Goal: Task Accomplishment & Management: Use online tool/utility

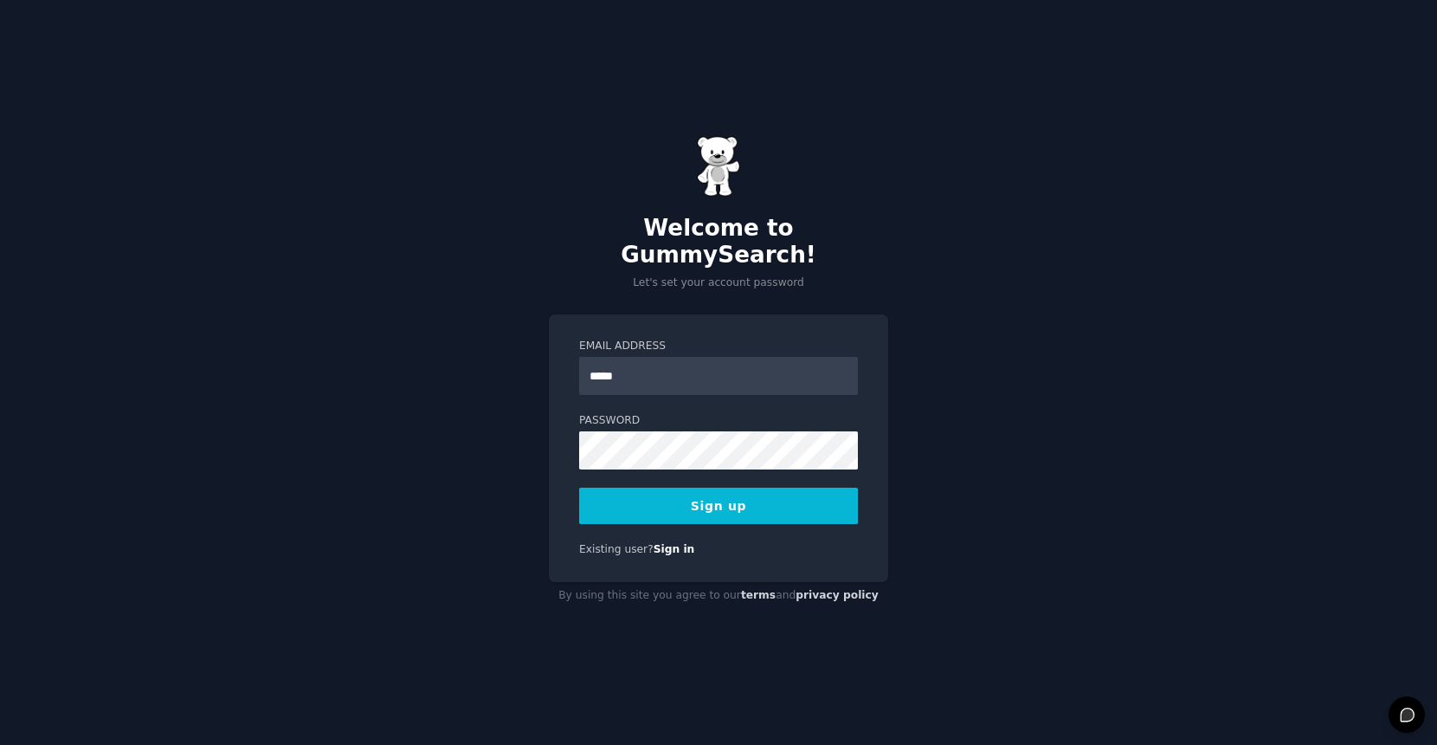
type input "**********"
click at [726, 495] on button "Sign up" at bounding box center [718, 505] width 279 height 36
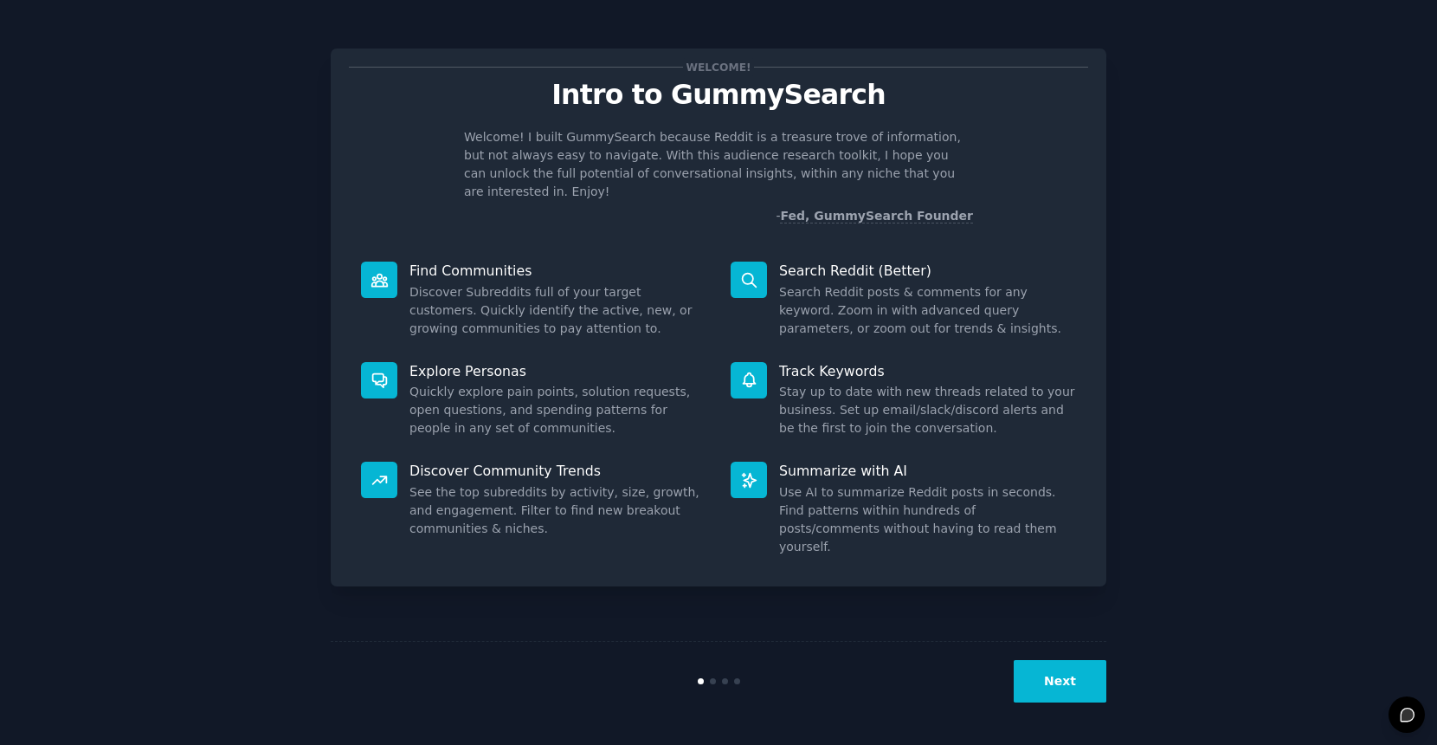
click at [1077, 689] on button "Next" at bounding box center [1060, 681] width 93 height 42
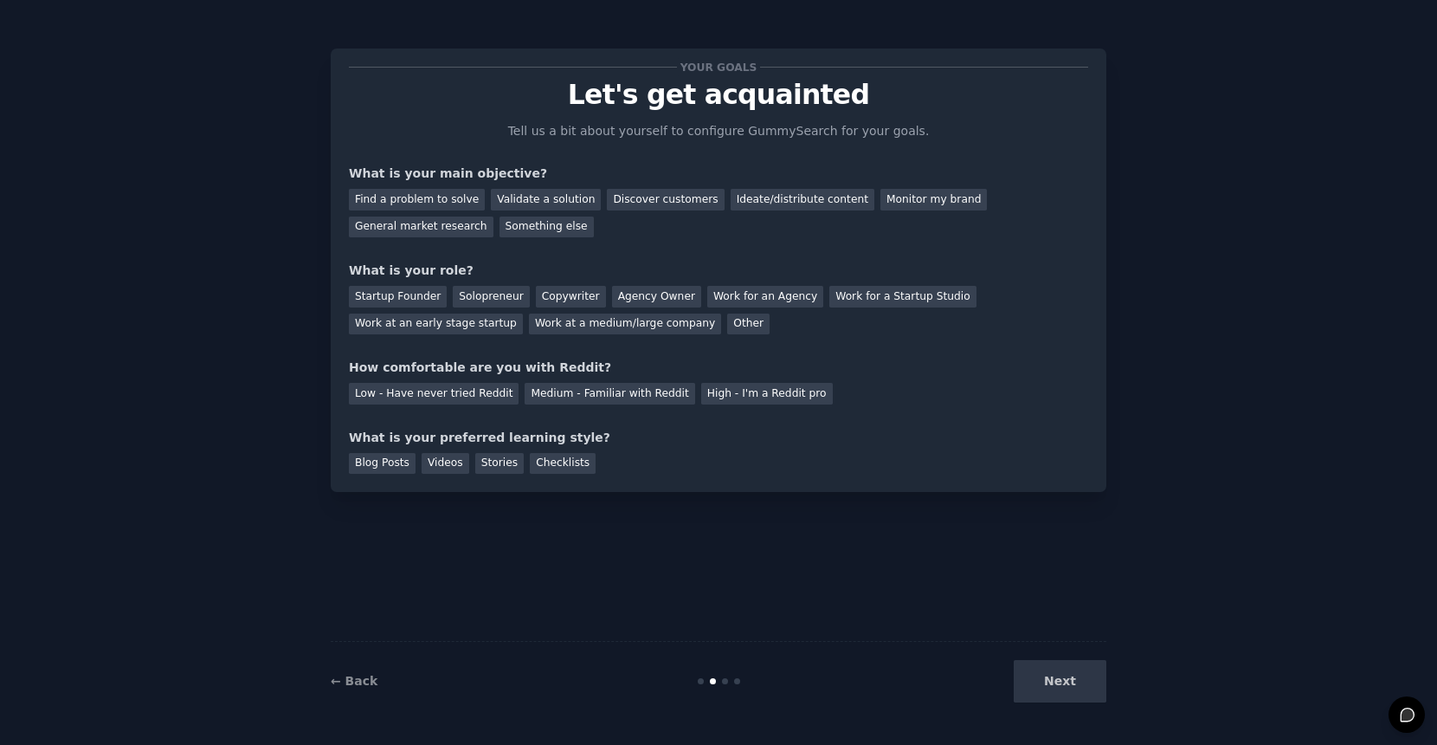
click at [1067, 677] on div "Next" at bounding box center [977, 681] width 259 height 42
click at [513, 200] on div "Validate a solution" at bounding box center [546, 200] width 110 height 22
click at [751, 235] on div "Find a problem to solve Validate a solution Discover customers Ideate/distribut…" at bounding box center [718, 210] width 739 height 55
click at [996, 139] on div "Your goals Let's get acquainted Tell us a bit about yourself to configure Gummy…" at bounding box center [718, 270] width 739 height 407
click at [1067, 693] on div "Next" at bounding box center [977, 681] width 259 height 42
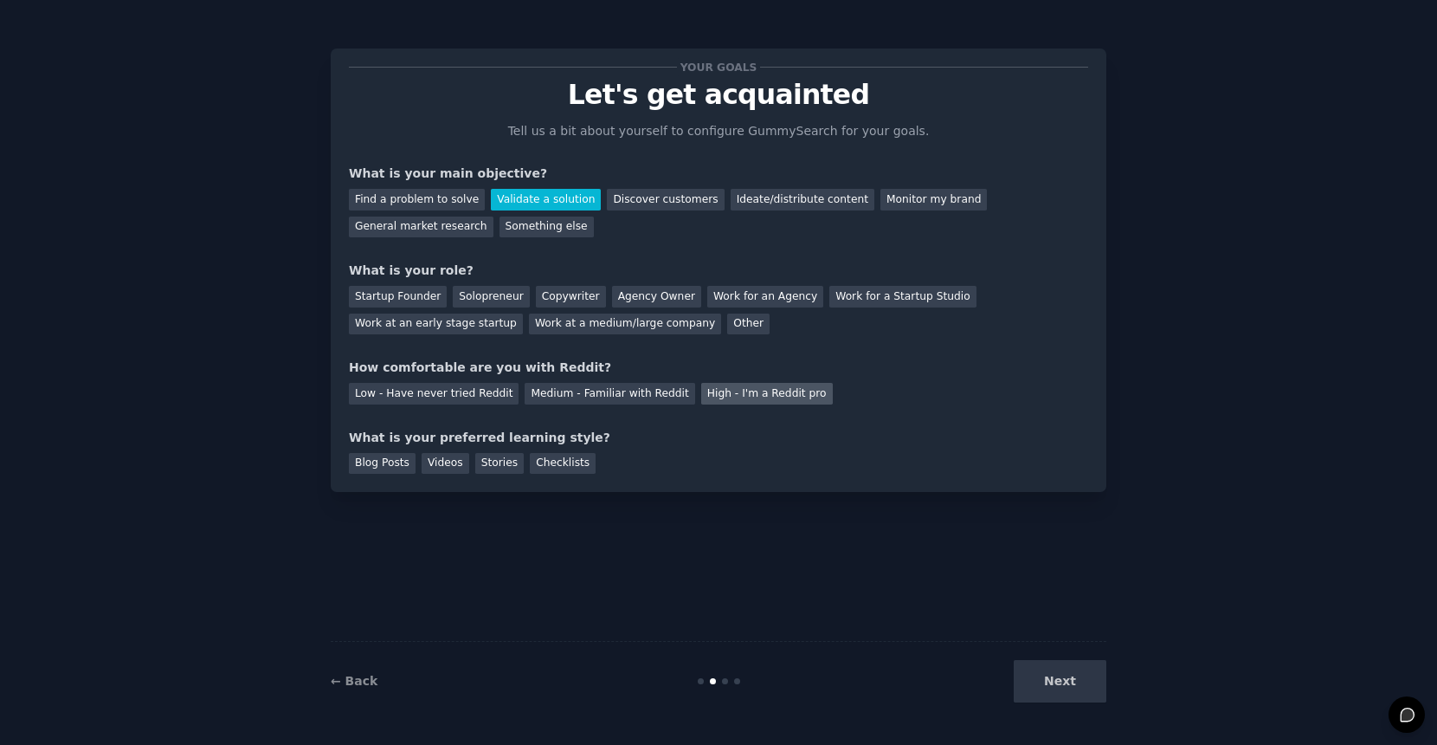
click at [764, 401] on div "High - I'm a Reddit pro" at bounding box center [767, 394] width 132 height 22
click at [1123, 683] on div "Your goals Let's get acquainted Tell us a bit about yourself to configure Gummy…" at bounding box center [718, 372] width 1389 height 696
click at [404, 303] on div "Startup Founder" at bounding box center [398, 297] width 98 height 22
click at [433, 461] on div "Videos" at bounding box center [446, 464] width 48 height 22
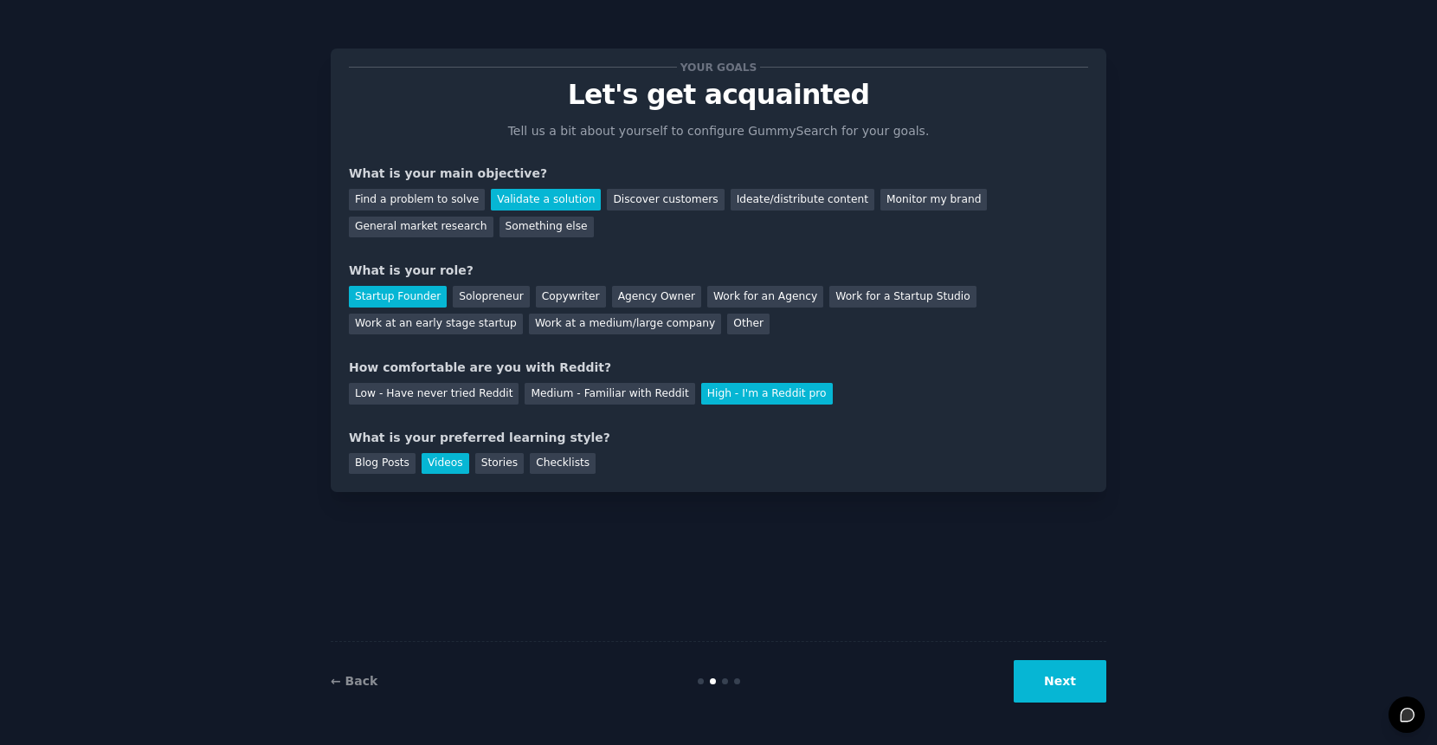
click at [1096, 717] on div "← Back Next" at bounding box center [719, 681] width 776 height 80
click at [1082, 686] on button "Next" at bounding box center [1060, 681] width 93 height 42
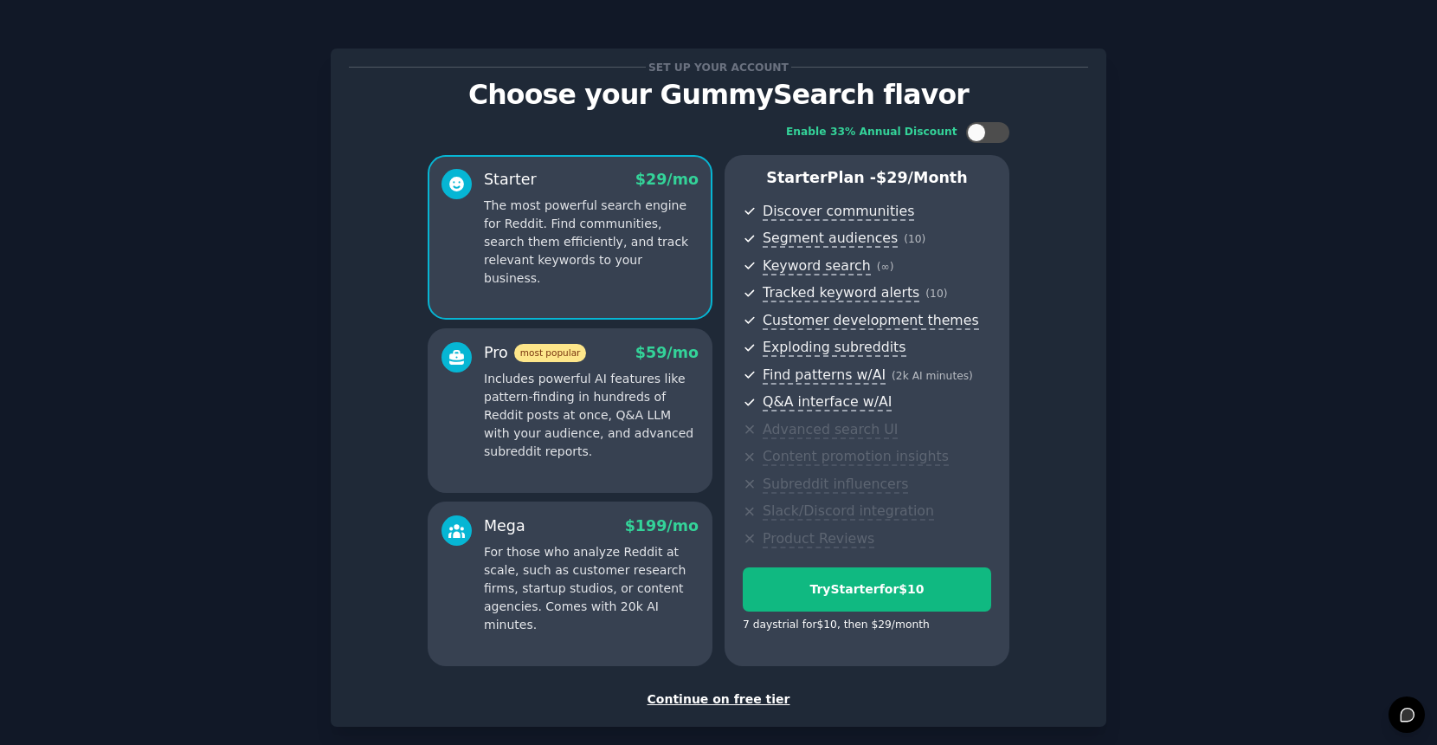
scroll to position [86, 0]
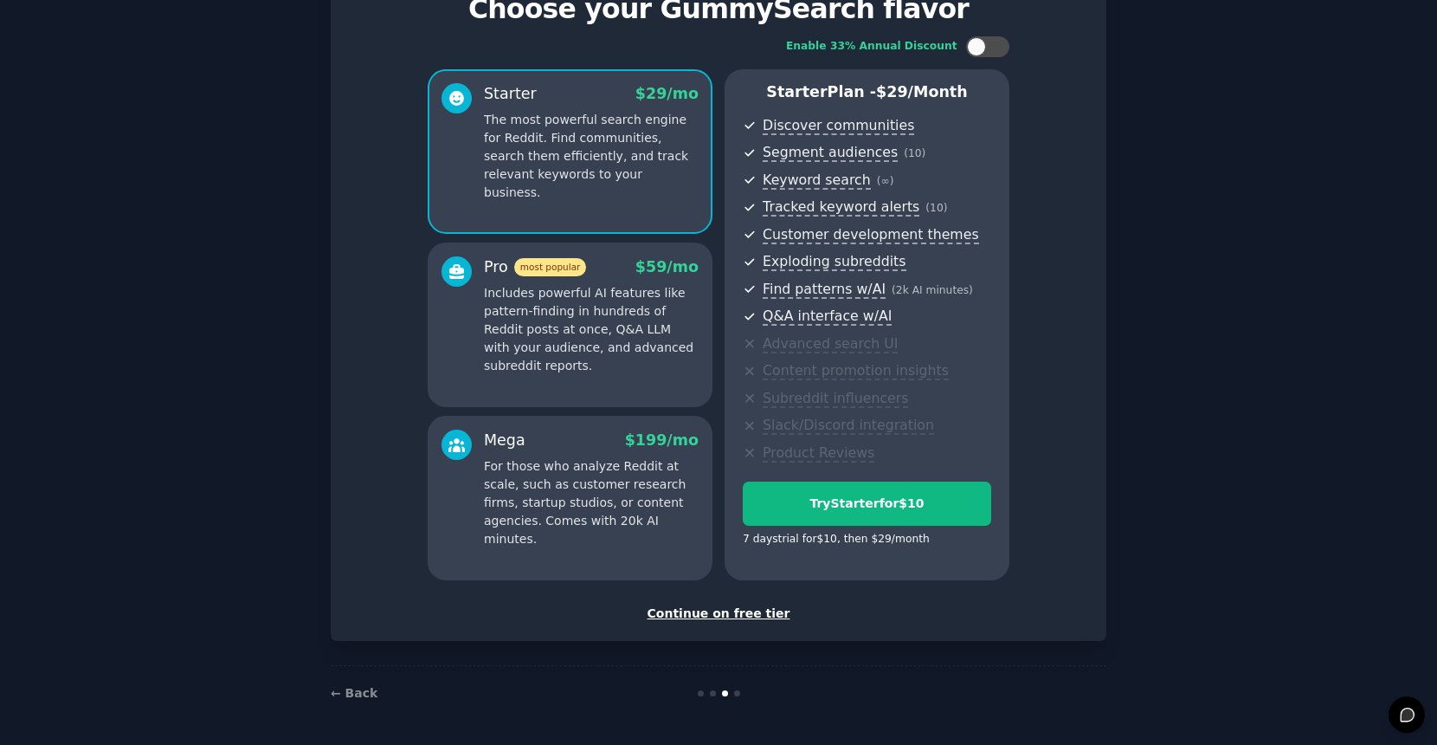
click at [725, 610] on div "Continue on free tier" at bounding box center [718, 613] width 739 height 18
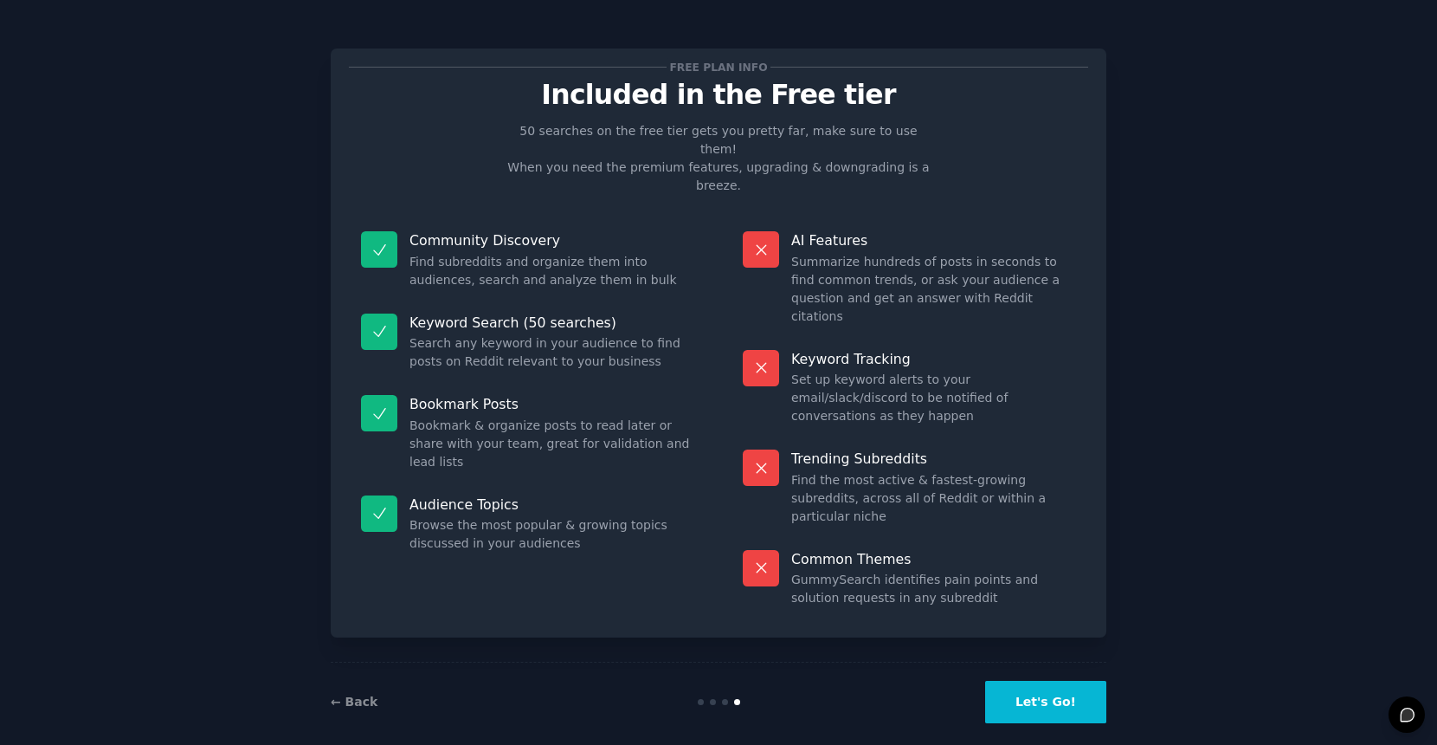
click at [1052, 694] on button "Let's Go!" at bounding box center [1045, 701] width 121 height 42
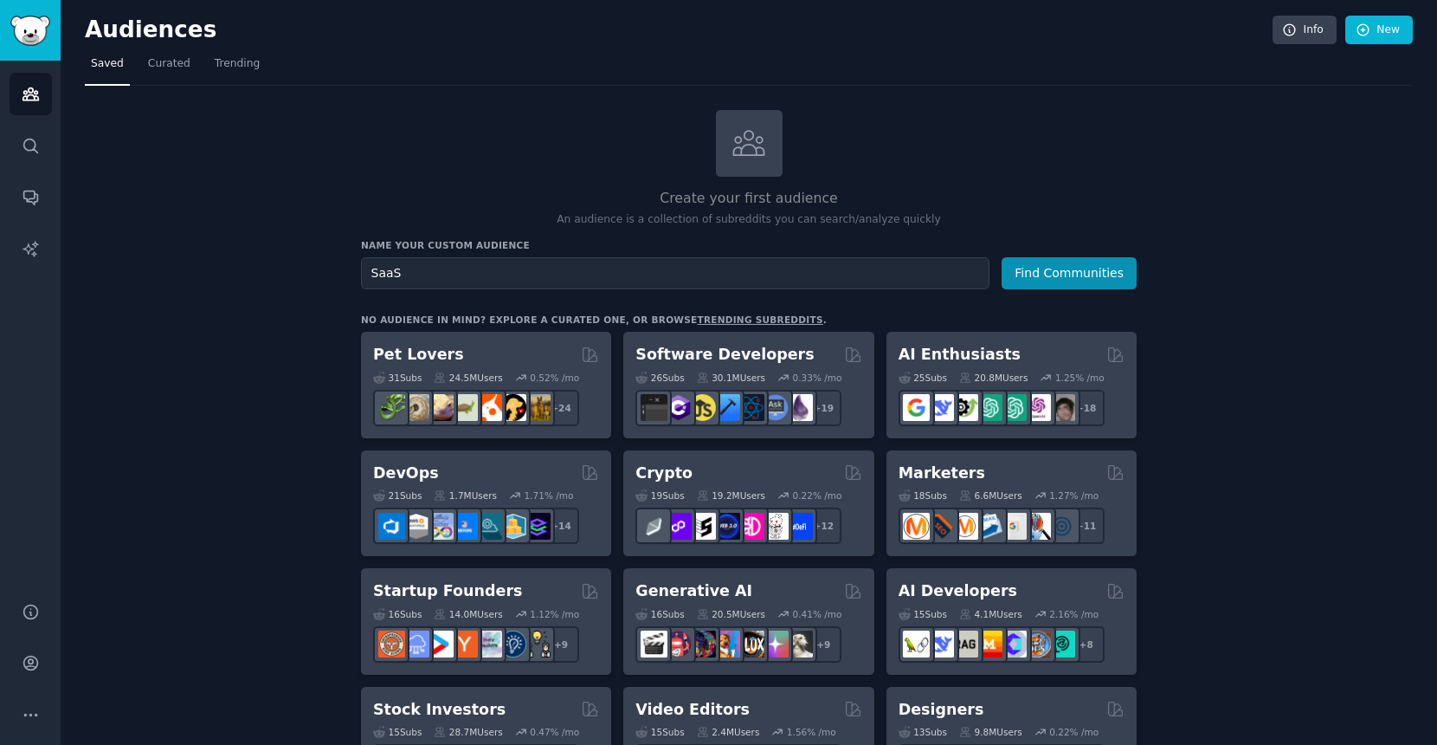
type input "SaaS"
click at [1058, 274] on button "Find Communities" at bounding box center [1069, 273] width 135 height 32
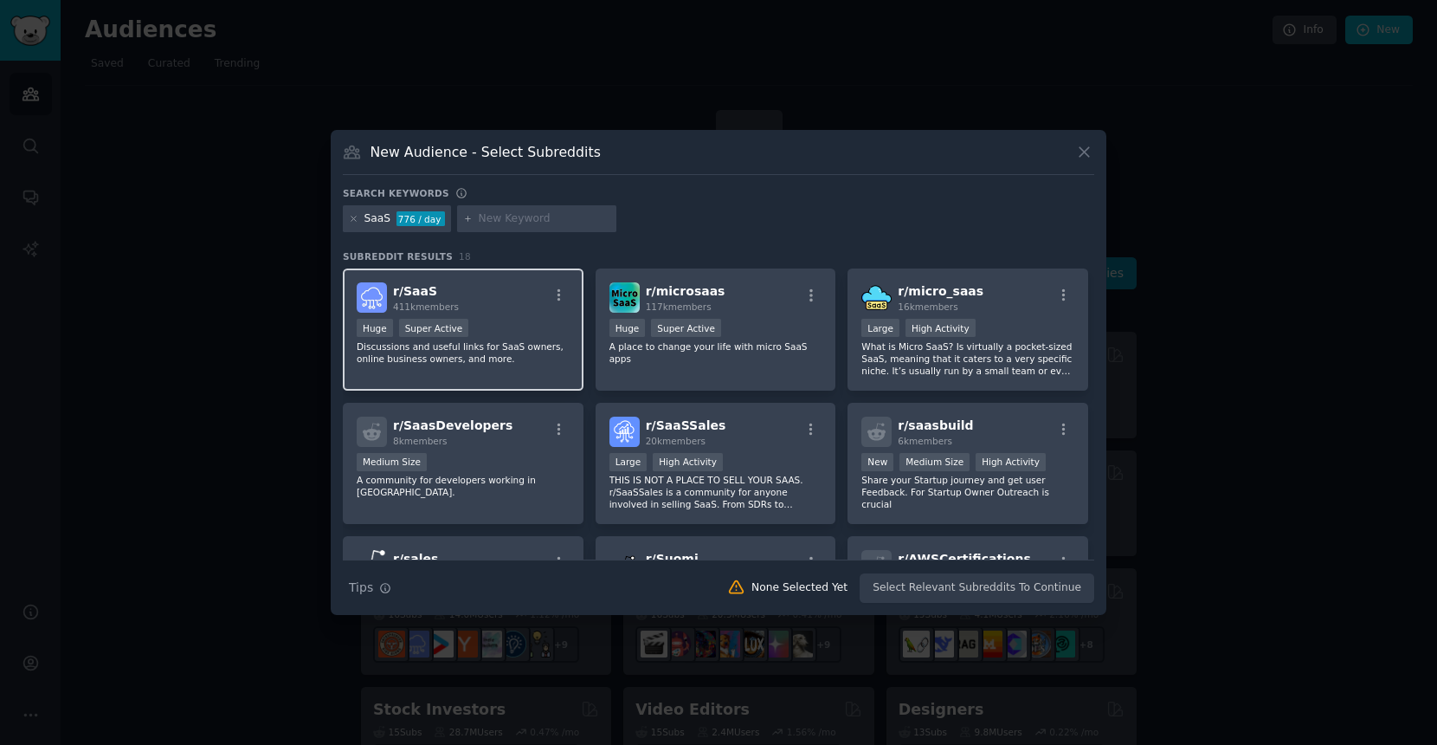
click at [489, 310] on div "r/ SaaS 411k members" at bounding box center [463, 297] width 213 height 30
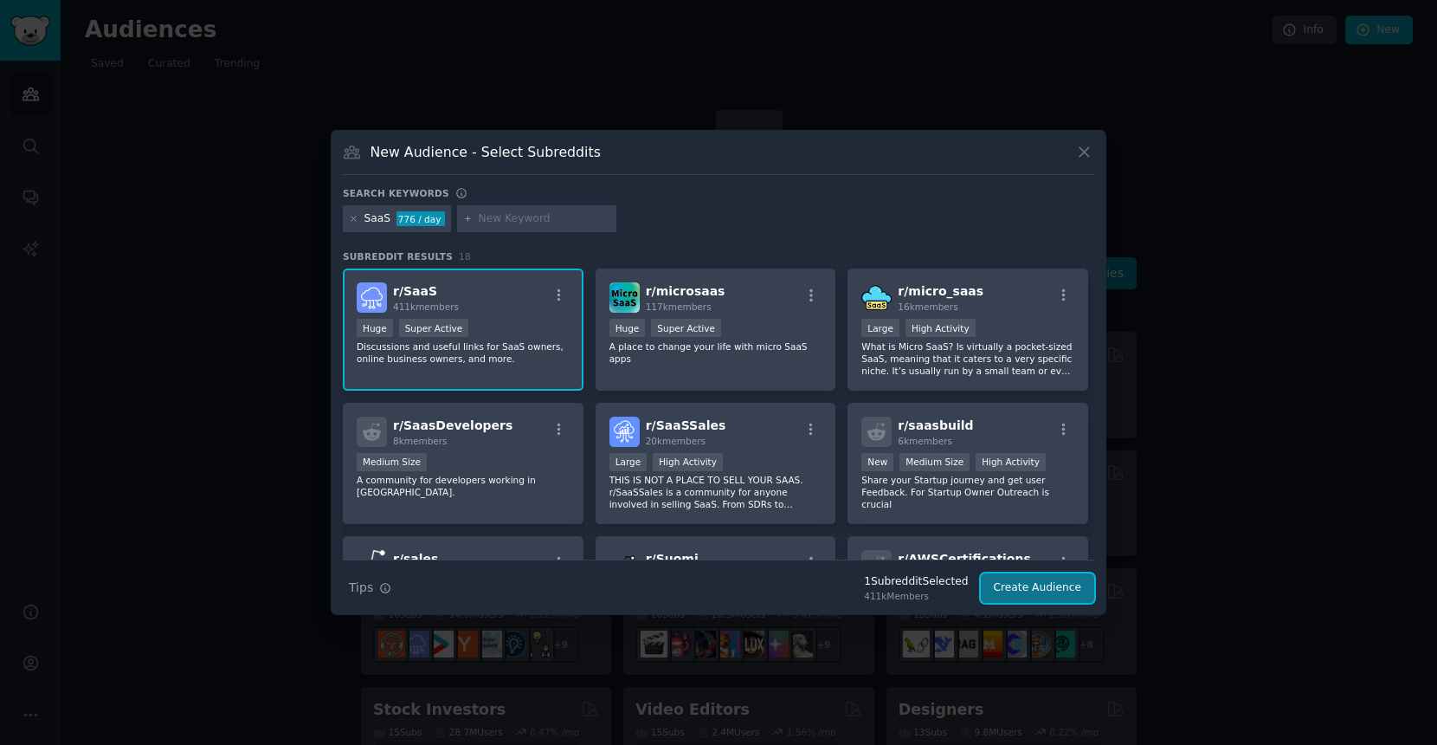
click at [1048, 580] on button "Create Audience" at bounding box center [1038, 587] width 114 height 29
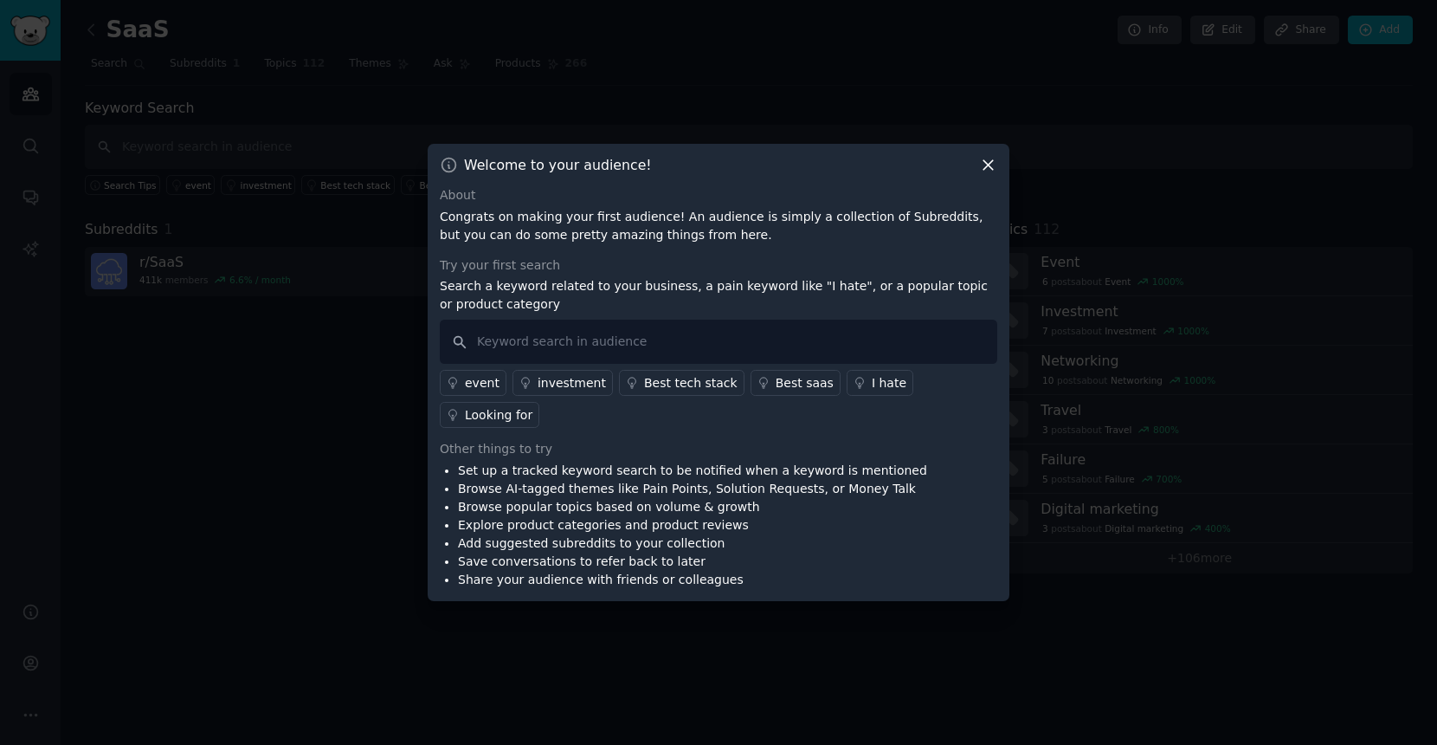
click at [987, 190] on div "Welcome to your audience! About Congrats on making your first audience! An audi…" at bounding box center [719, 372] width 582 height 457
click at [987, 174] on icon at bounding box center [988, 165] width 18 height 18
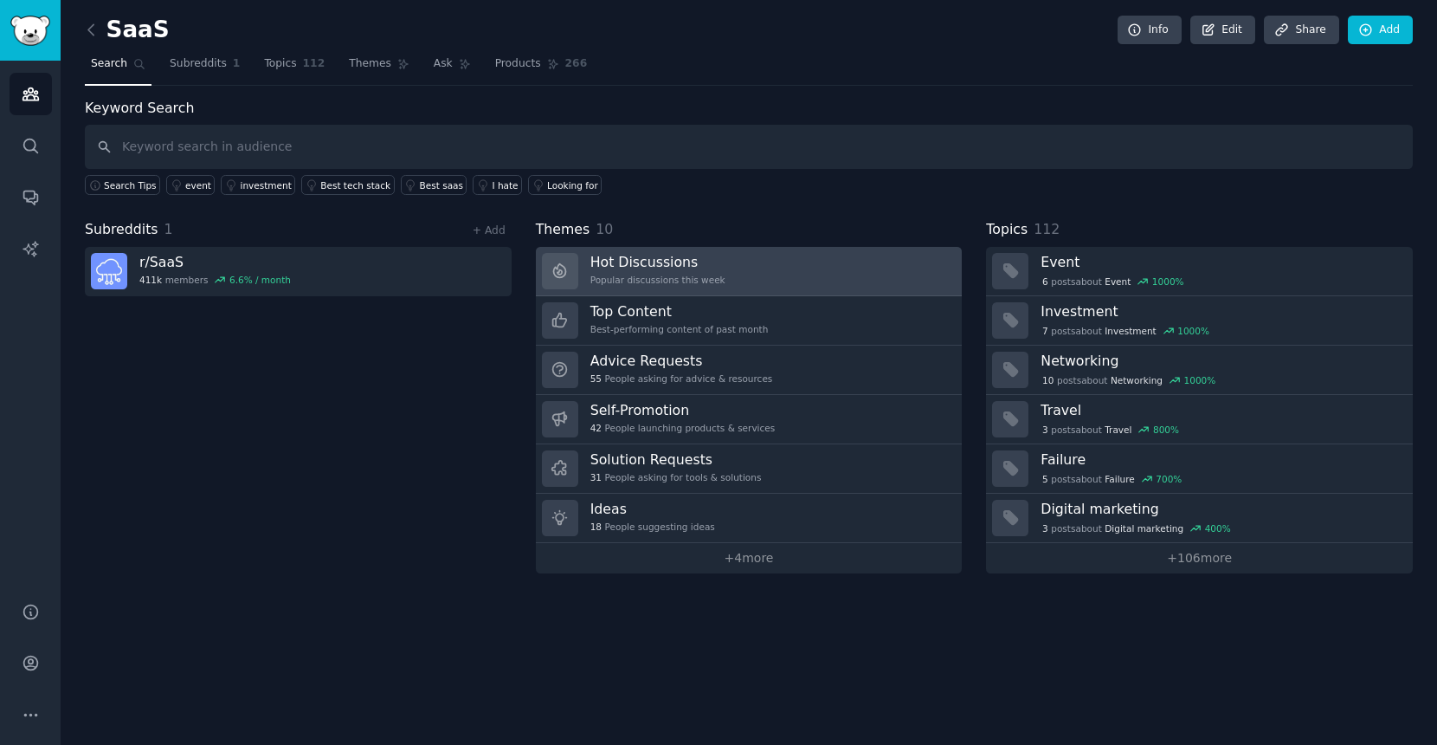
click at [719, 268] on h3 "Hot Discussions" at bounding box center [657, 262] width 135 height 18
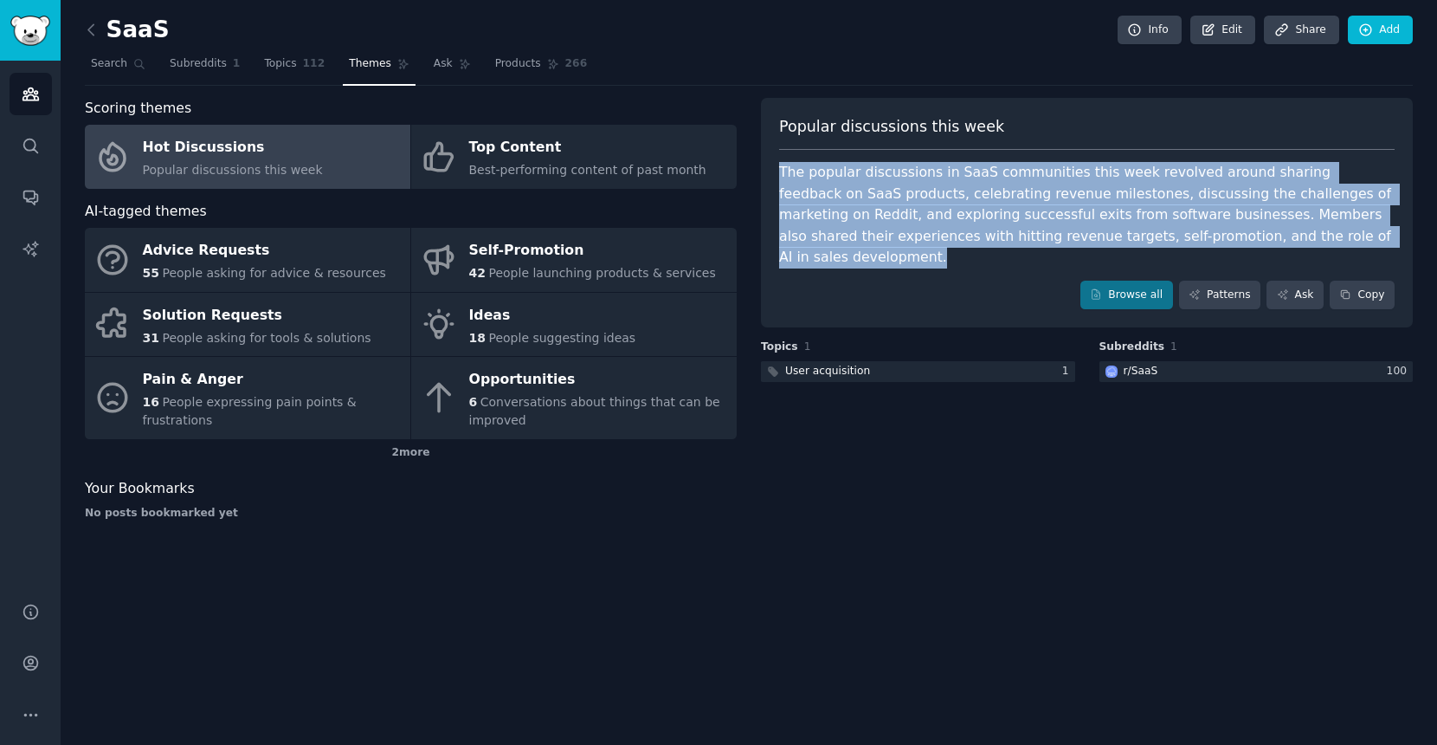
drag, startPoint x: 1296, startPoint y: 234, endPoint x: 1304, endPoint y: 149, distance: 85.2
click at [1304, 149] on div "Popular discussions this week The popular discussions in [GEOGRAPHIC_DATA] comm…" at bounding box center [1087, 213] width 652 height 230
copy div "The popular discussions in SaaS communities this week revolved around sharing f…"
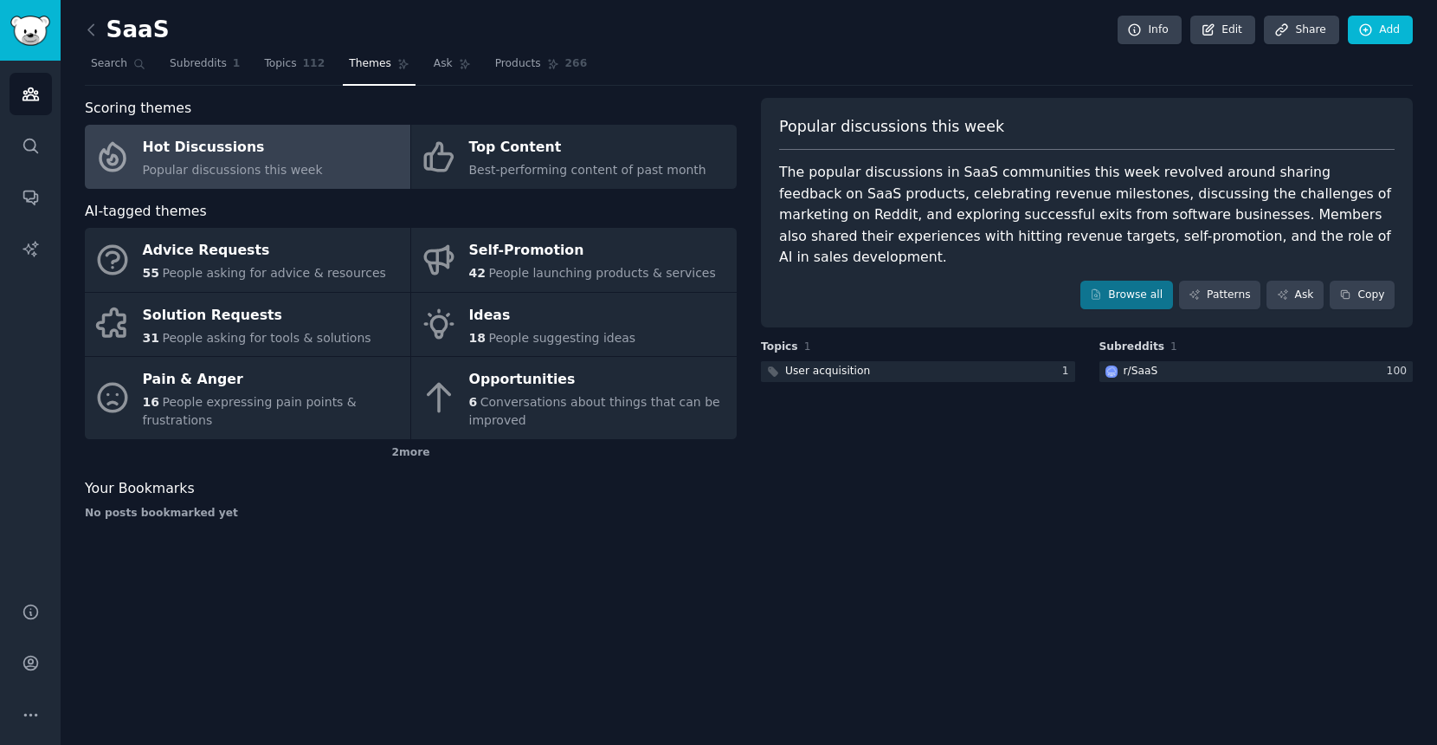
click at [1091, 448] on div "Popular discussions this week The popular discussions in [GEOGRAPHIC_DATA] comm…" at bounding box center [1087, 315] width 652 height 435
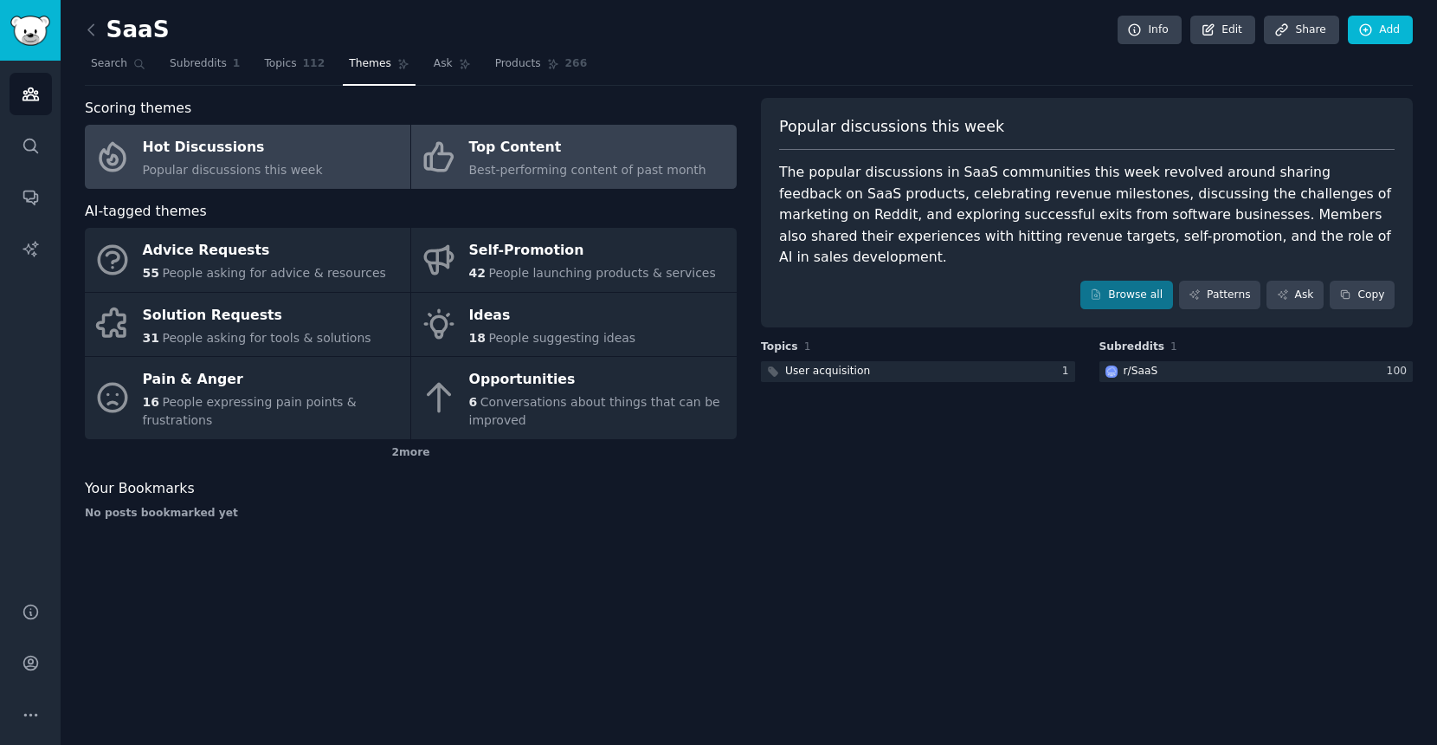
click at [577, 176] on span "Best-performing content of past month" at bounding box center [587, 170] width 237 height 14
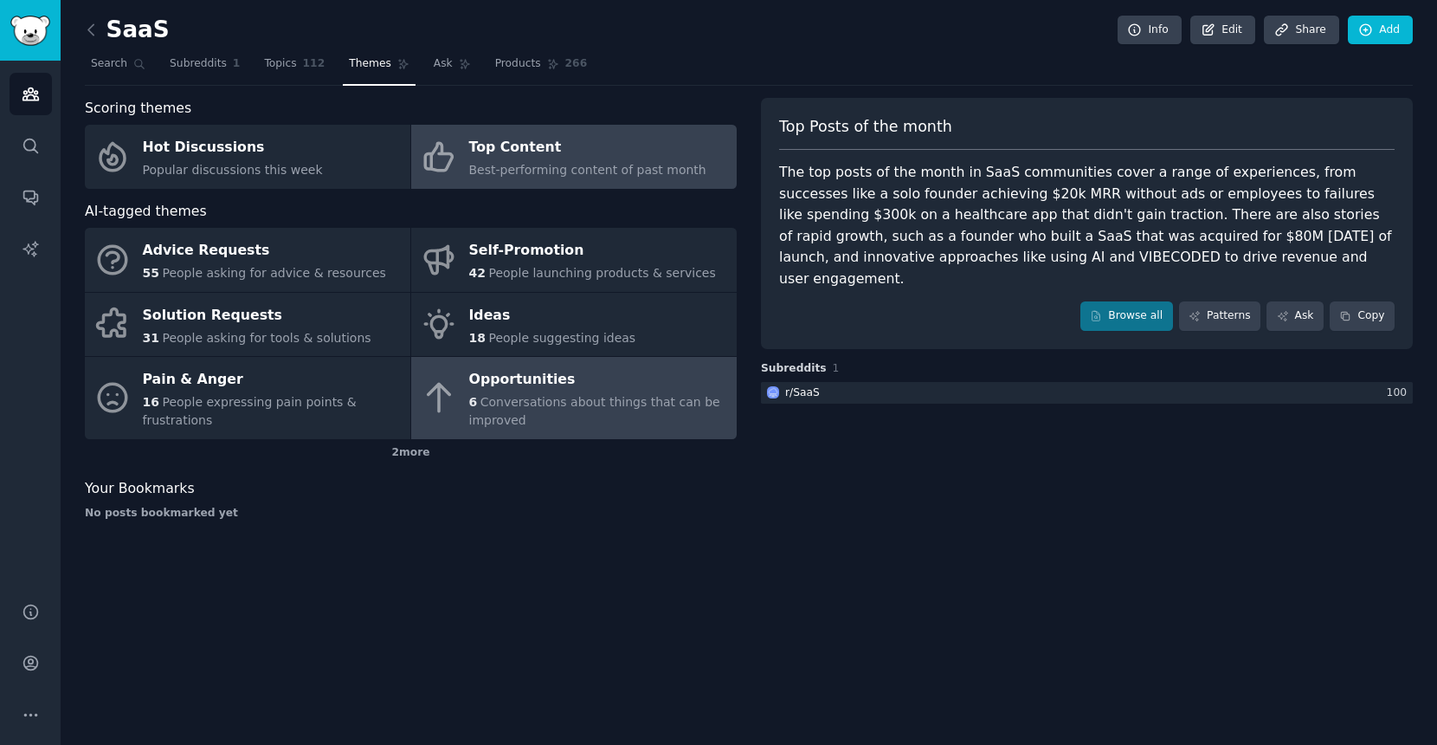
click at [551, 406] on span "Conversations about things that can be improved" at bounding box center [594, 411] width 251 height 32
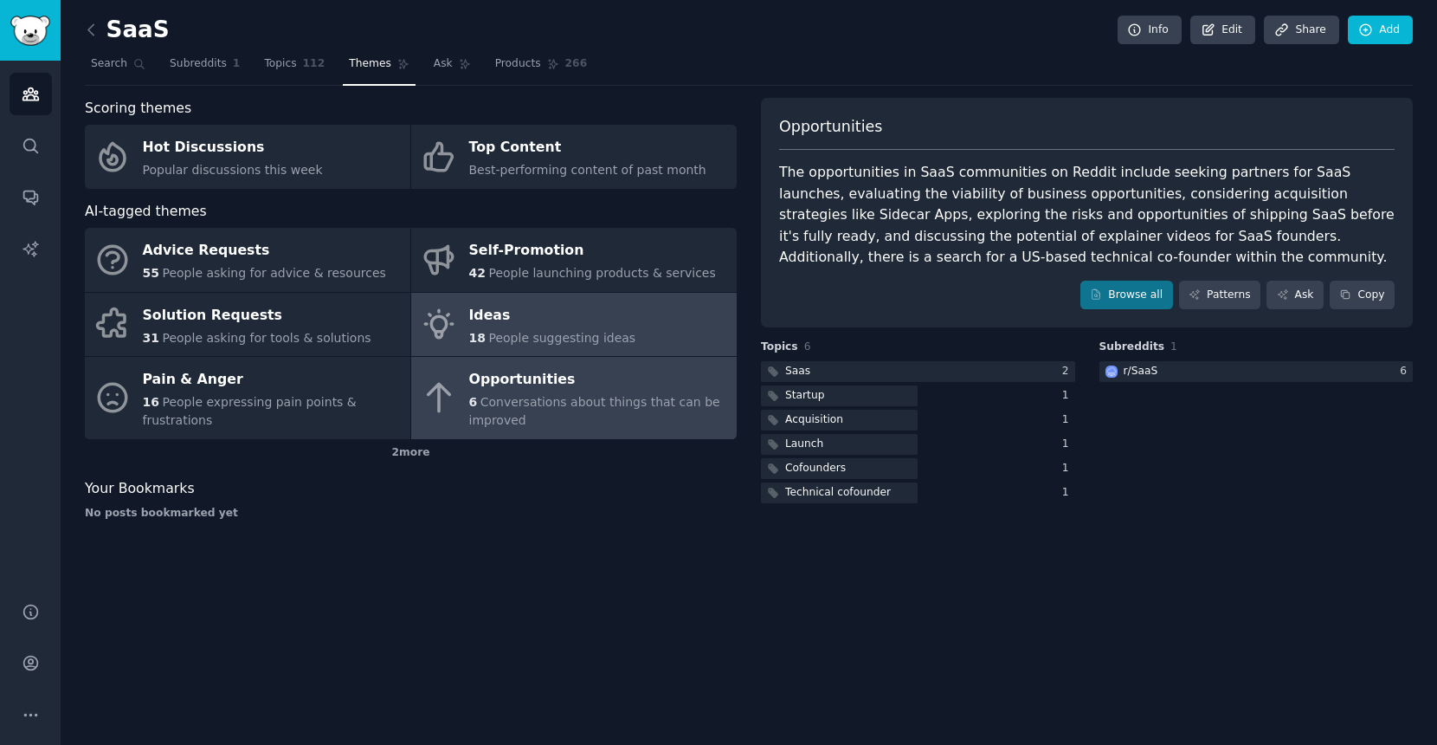
click at [539, 326] on div "Ideas" at bounding box center [552, 315] width 167 height 28
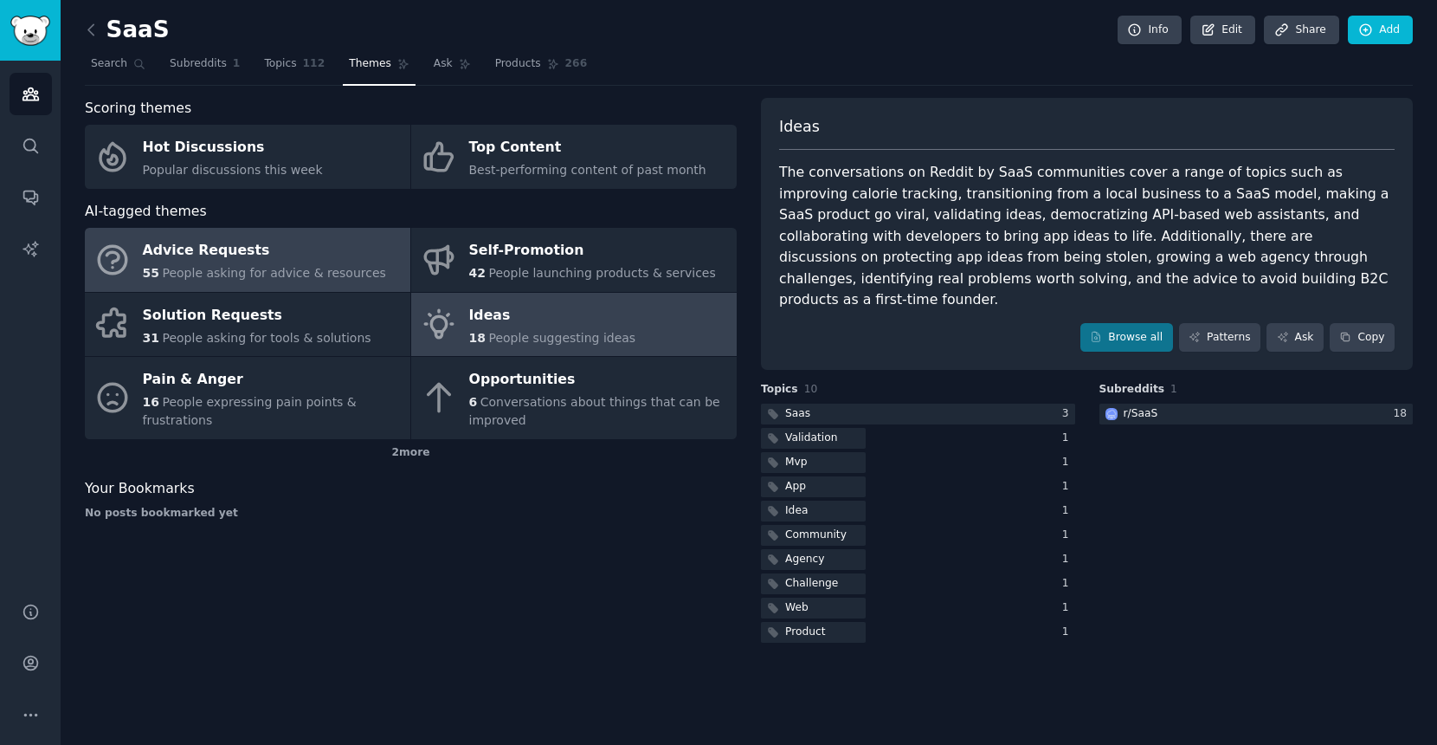
click at [351, 284] on link "Advice Requests 55 People asking for advice & resources" at bounding box center [248, 260] width 326 height 64
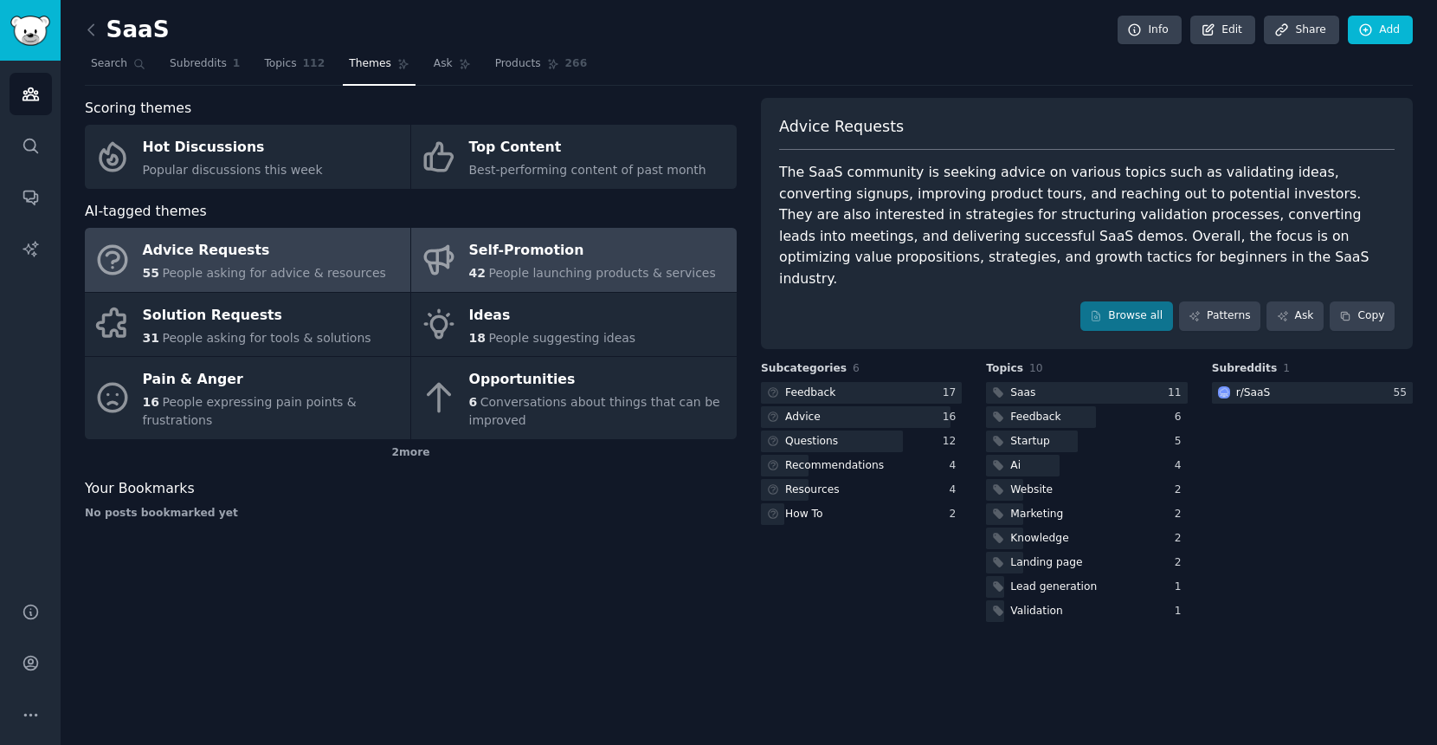
click at [618, 285] on link "Self-Promotion 42 People launching products & services" at bounding box center [574, 260] width 326 height 64
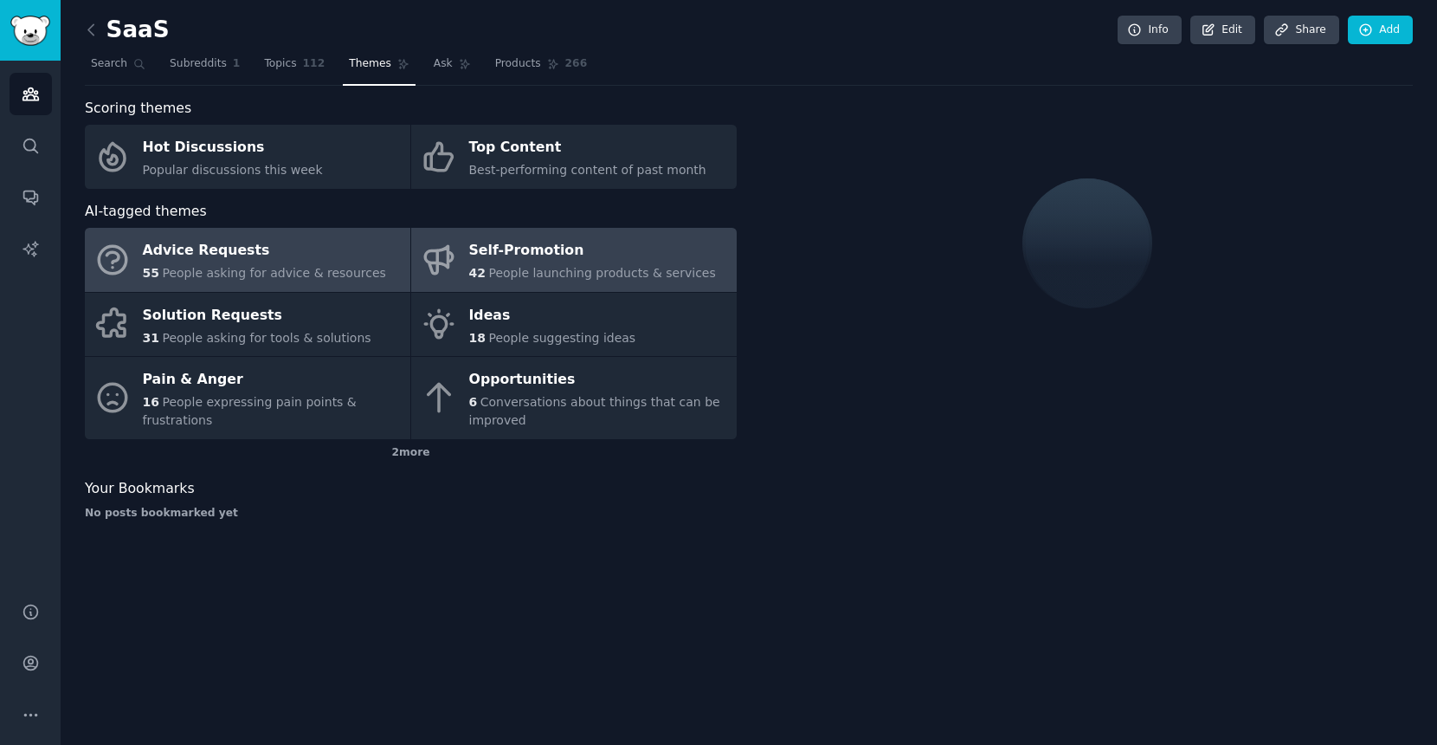
click at [358, 274] on span "People asking for advice & resources" at bounding box center [273, 273] width 223 height 14
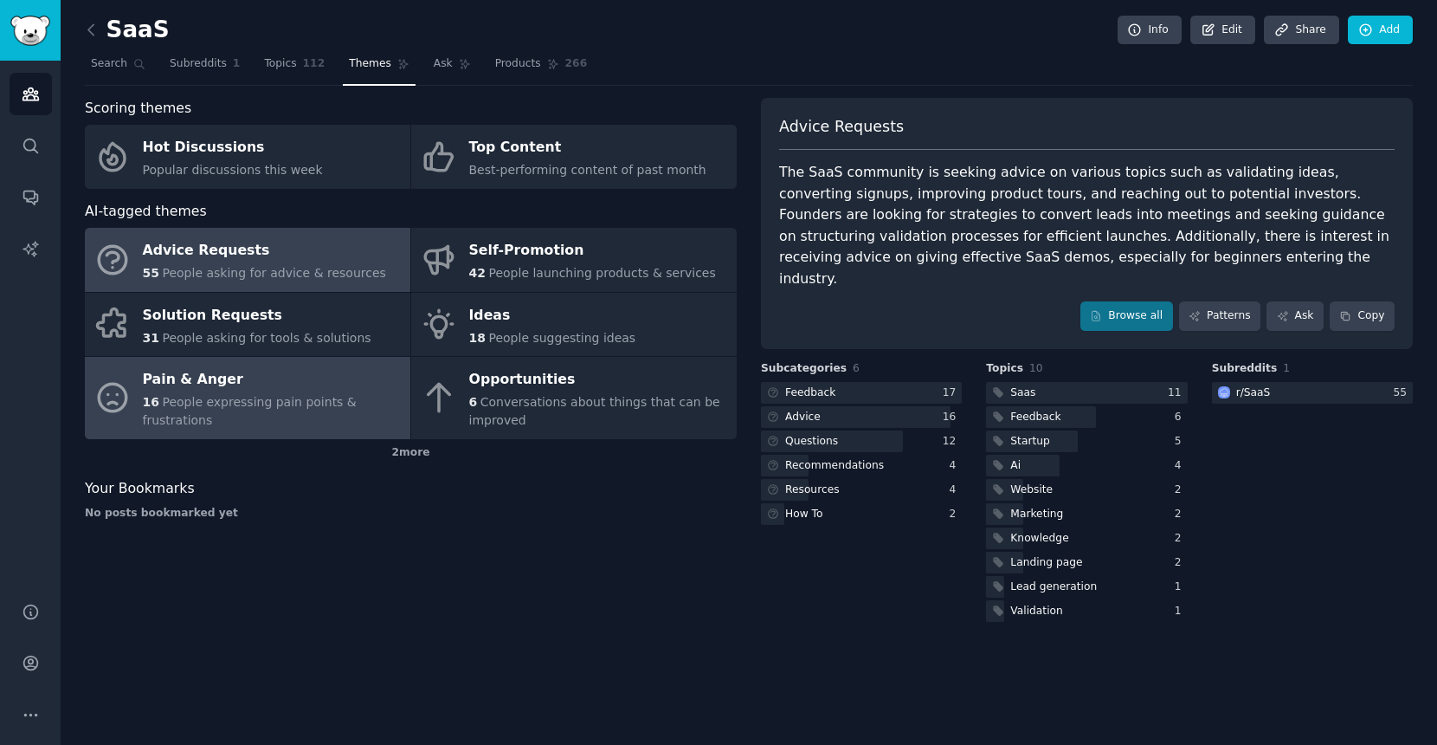
click at [205, 382] on div "Pain & Anger" at bounding box center [272, 380] width 259 height 28
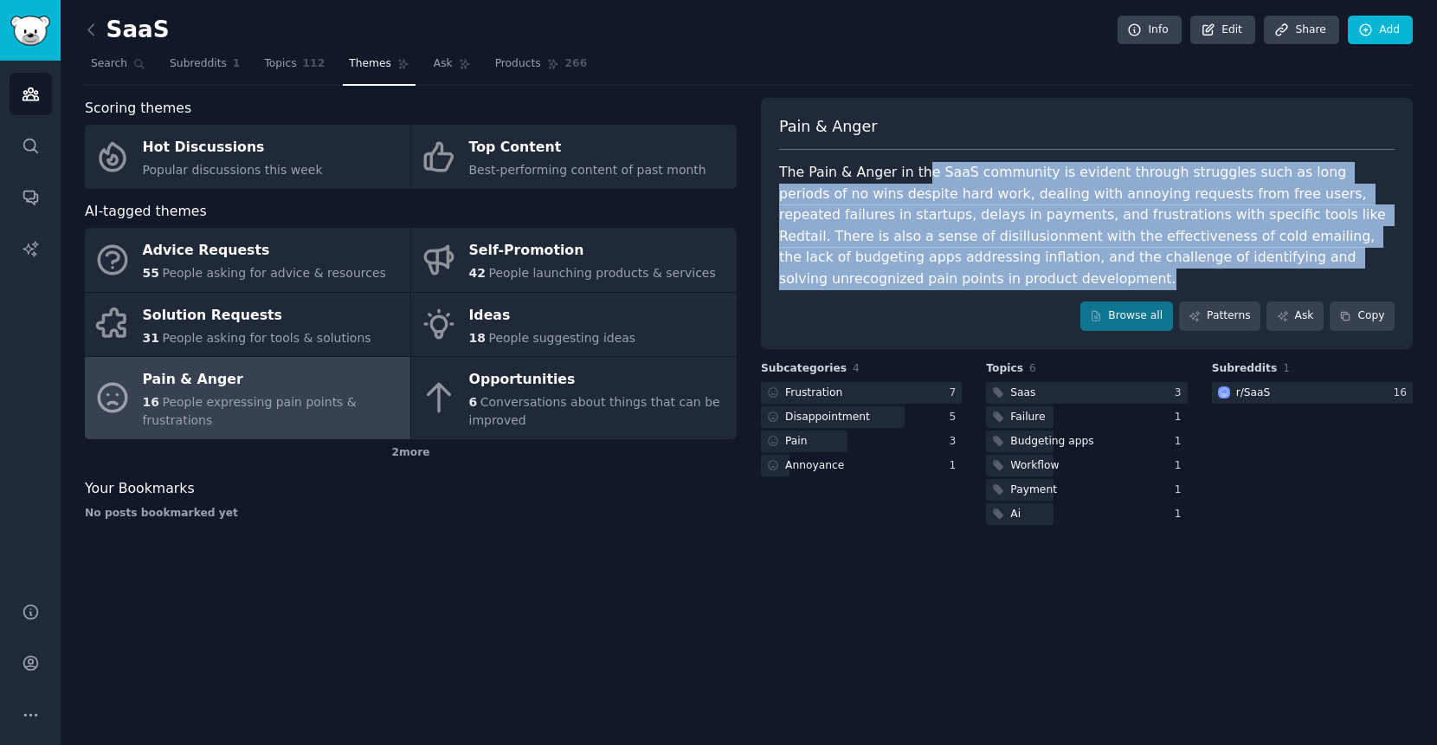
drag, startPoint x: 913, startPoint y: 300, endPoint x: 917, endPoint y: 166, distance: 133.4
click at [917, 166] on div "Pain & Anger The Pain & Anger in the SaaS community is evident through struggle…" at bounding box center [1087, 223] width 652 height 251
click at [917, 166] on div "The Pain & Anger in the SaaS community is evident through struggles such as lon…" at bounding box center [1087, 225] width 616 height 127
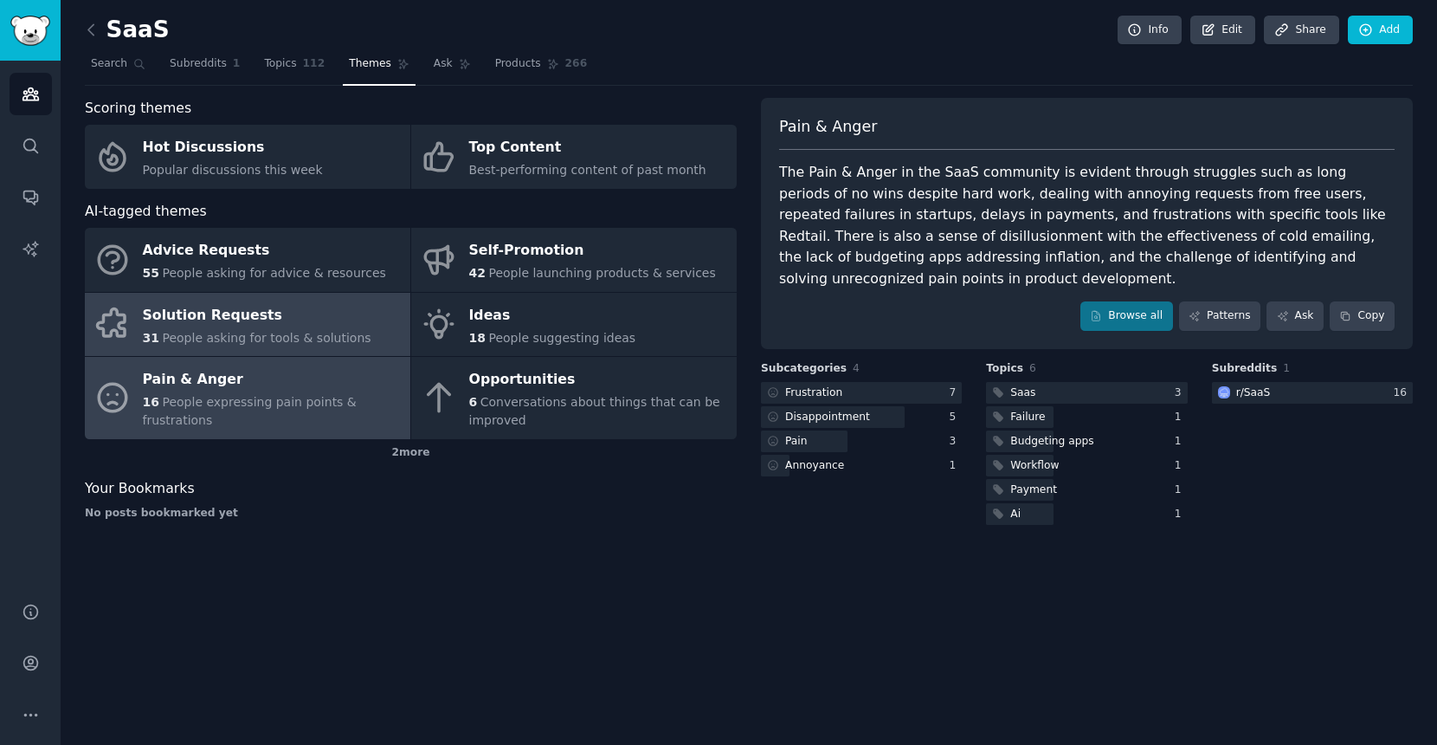
click at [333, 326] on div "Solution Requests" at bounding box center [257, 315] width 229 height 28
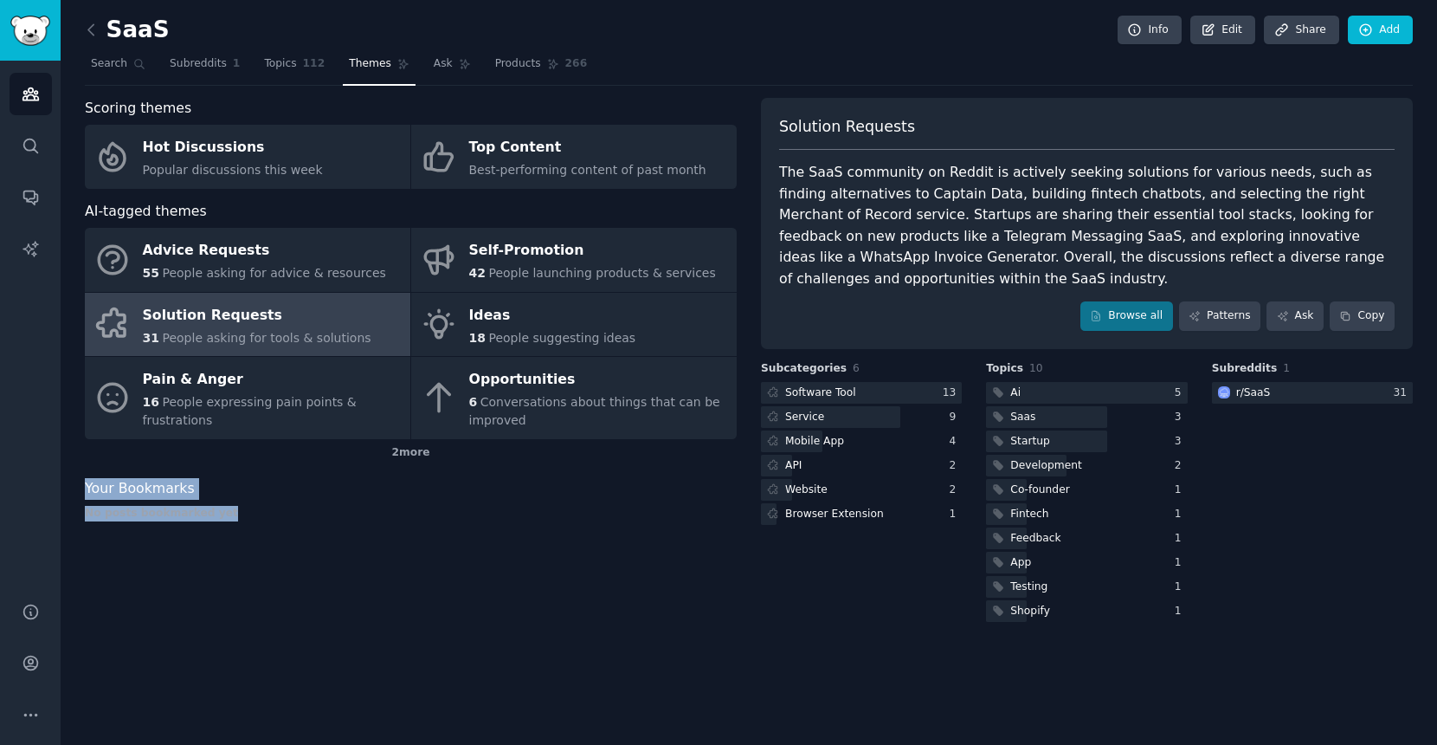
drag, startPoint x: 279, startPoint y: 538, endPoint x: 267, endPoint y: 474, distance: 65.2
click at [267, 474] on div "Scoring themes Hot Discussions Popular discussions this week Top Content Best-p…" at bounding box center [411, 361] width 652 height 527
click at [276, 480] on div "Your Bookmarks" at bounding box center [411, 489] width 652 height 22
drag, startPoint x: 493, startPoint y: 513, endPoint x: 411, endPoint y: 462, distance: 95.6
click at [411, 462] on div "Scoring themes Hot Discussions Popular discussions this week Top Content Best-p…" at bounding box center [411, 361] width 652 height 527
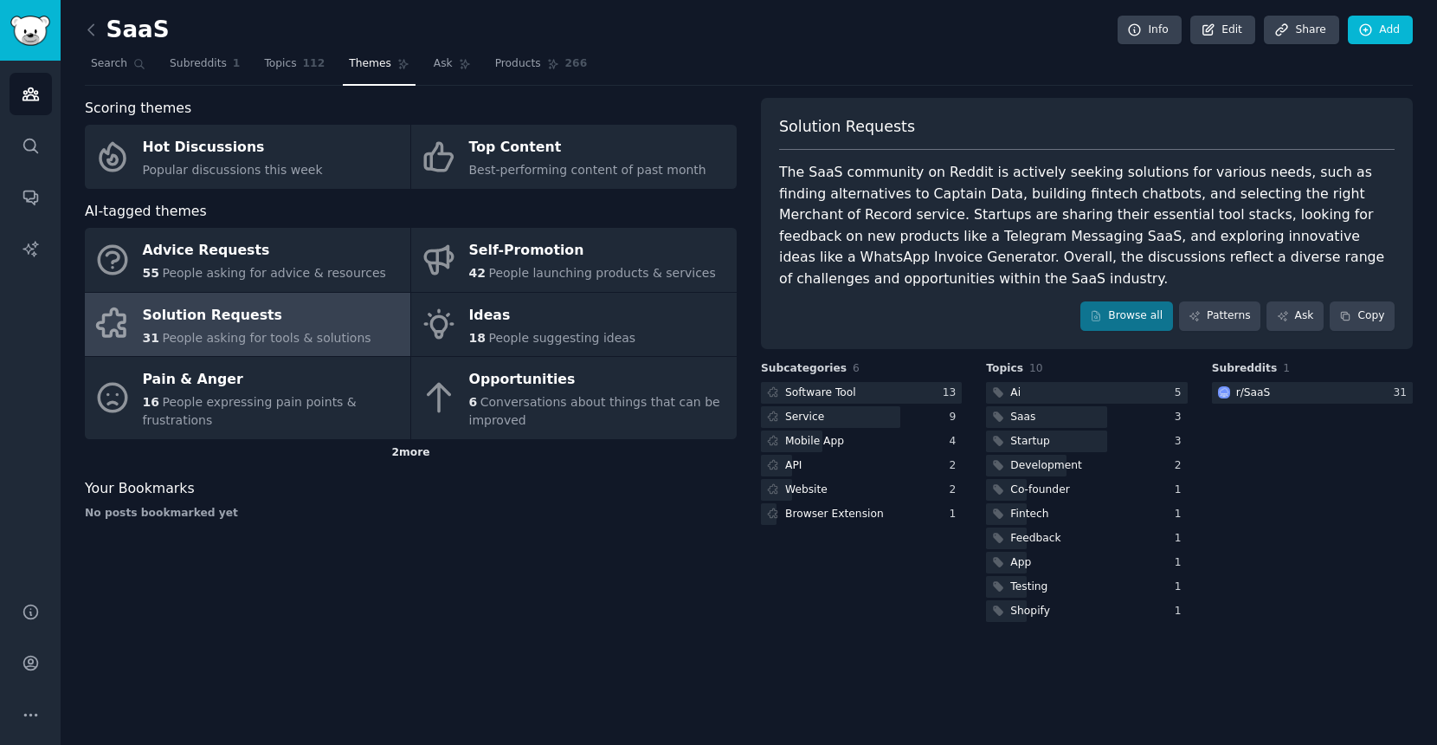
click at [412, 456] on div "2 more" at bounding box center [411, 453] width 652 height 28
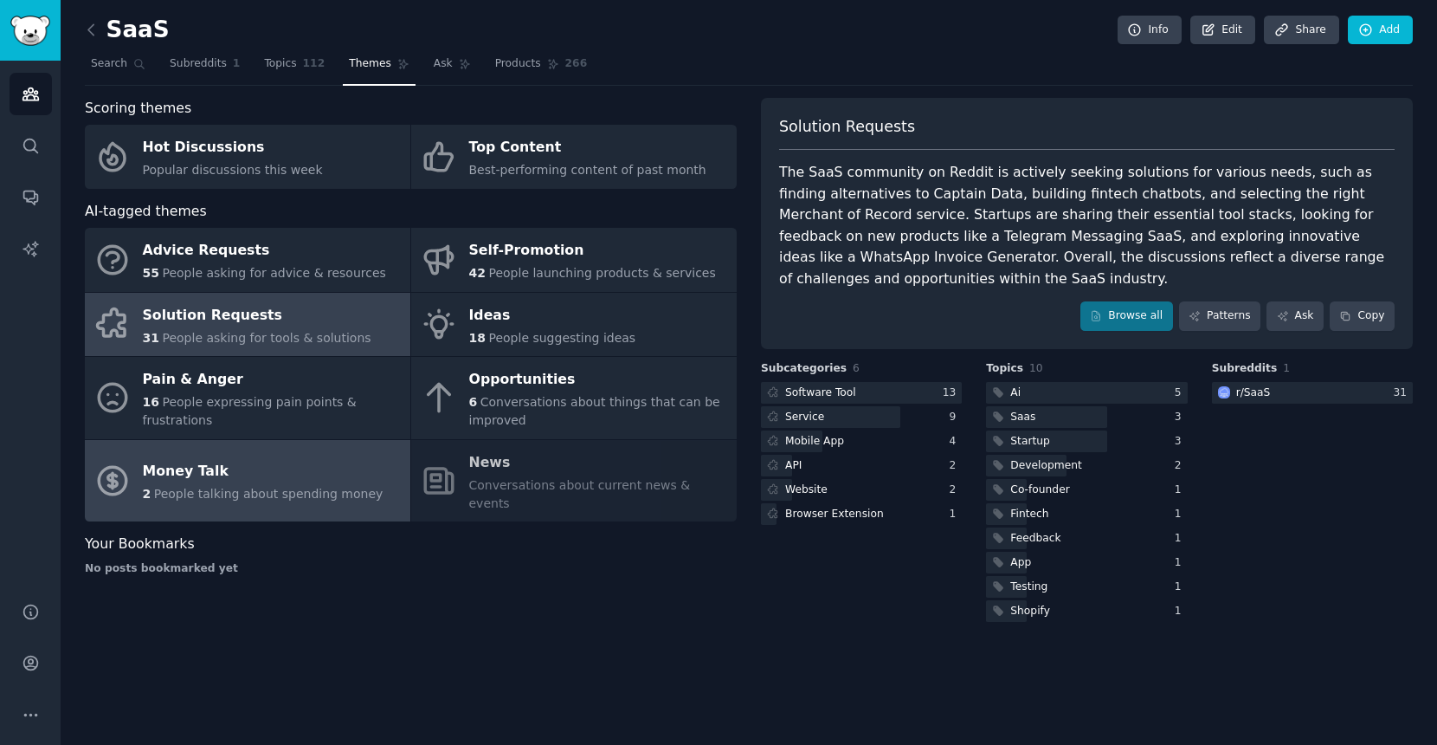
click at [317, 474] on div "Money Talk" at bounding box center [263, 472] width 241 height 28
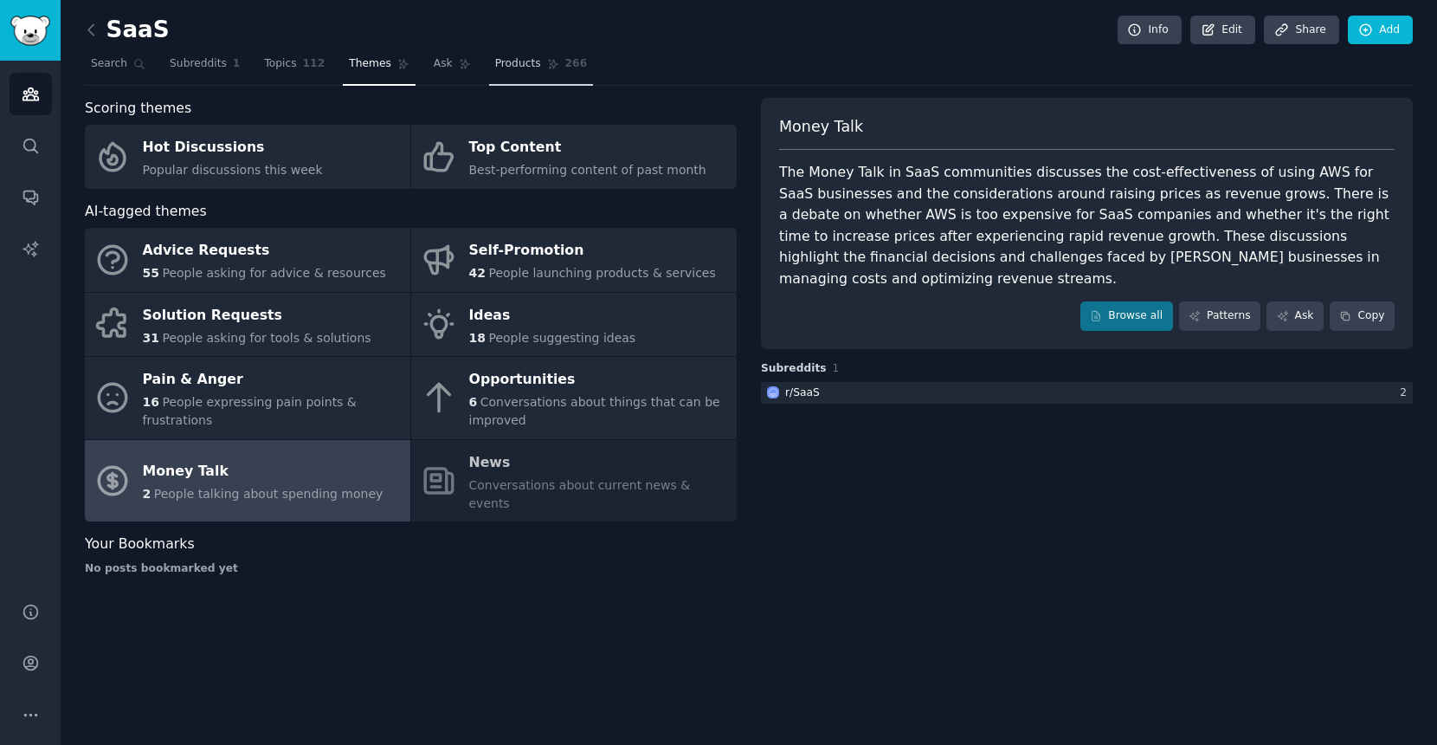
click at [580, 60] on link "Products 266" at bounding box center [541, 67] width 104 height 35
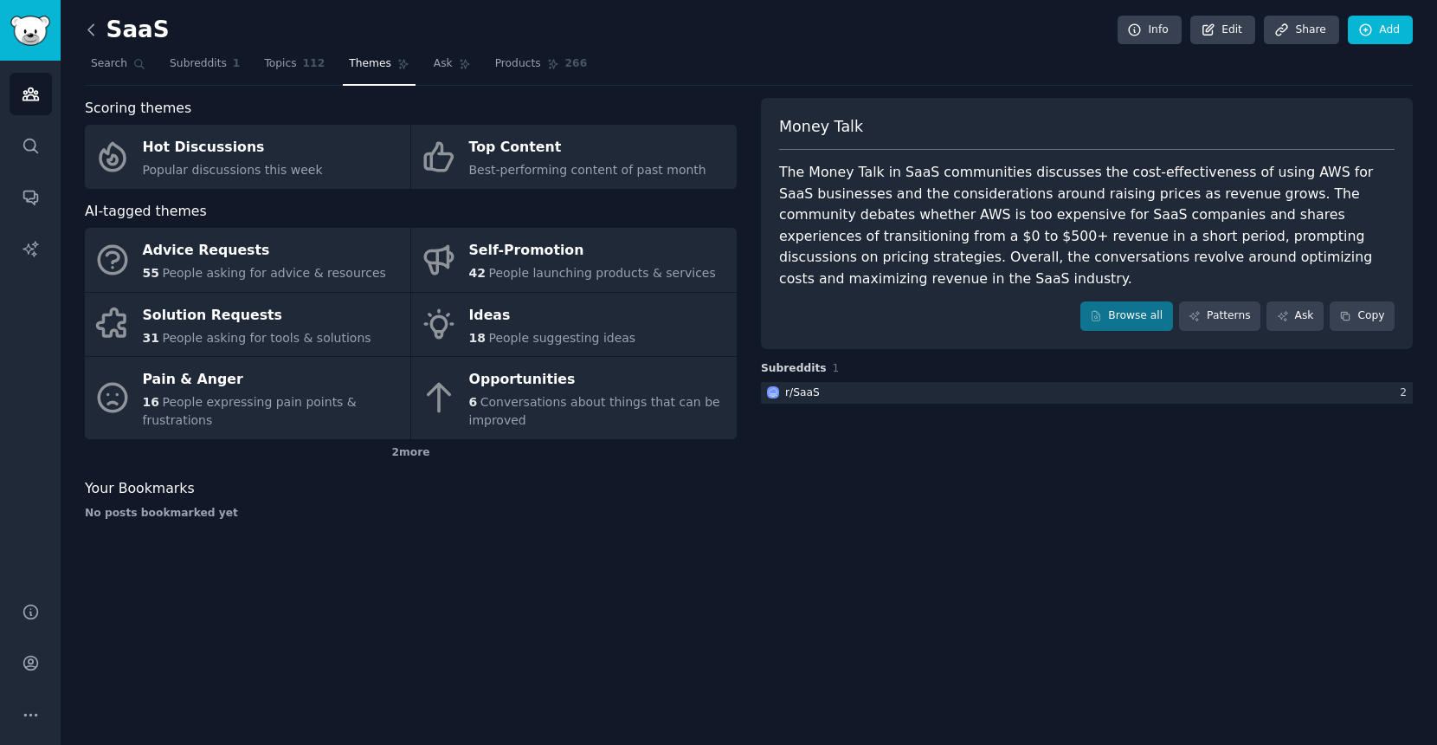
click at [85, 26] on icon at bounding box center [91, 30] width 18 height 18
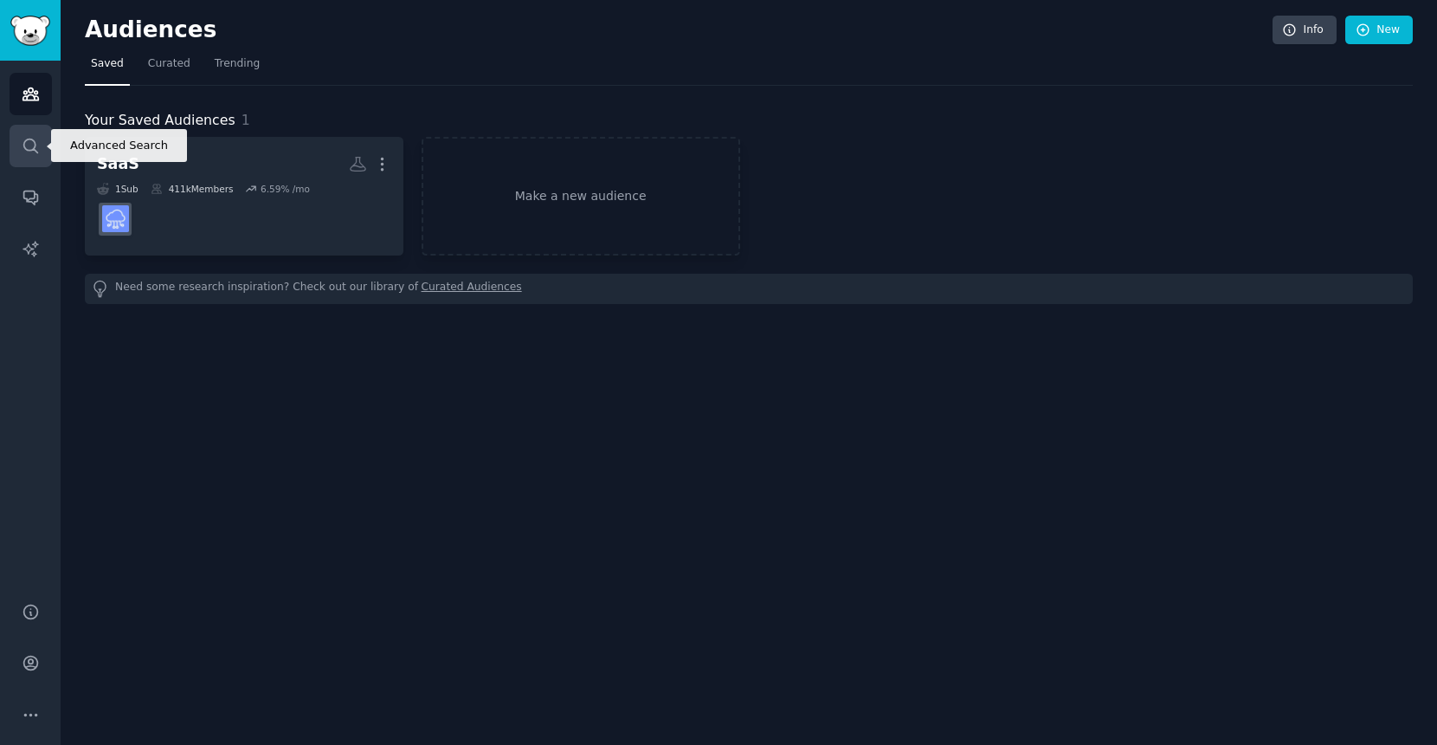
click at [32, 147] on icon "Sidebar" at bounding box center [31, 146] width 18 height 18
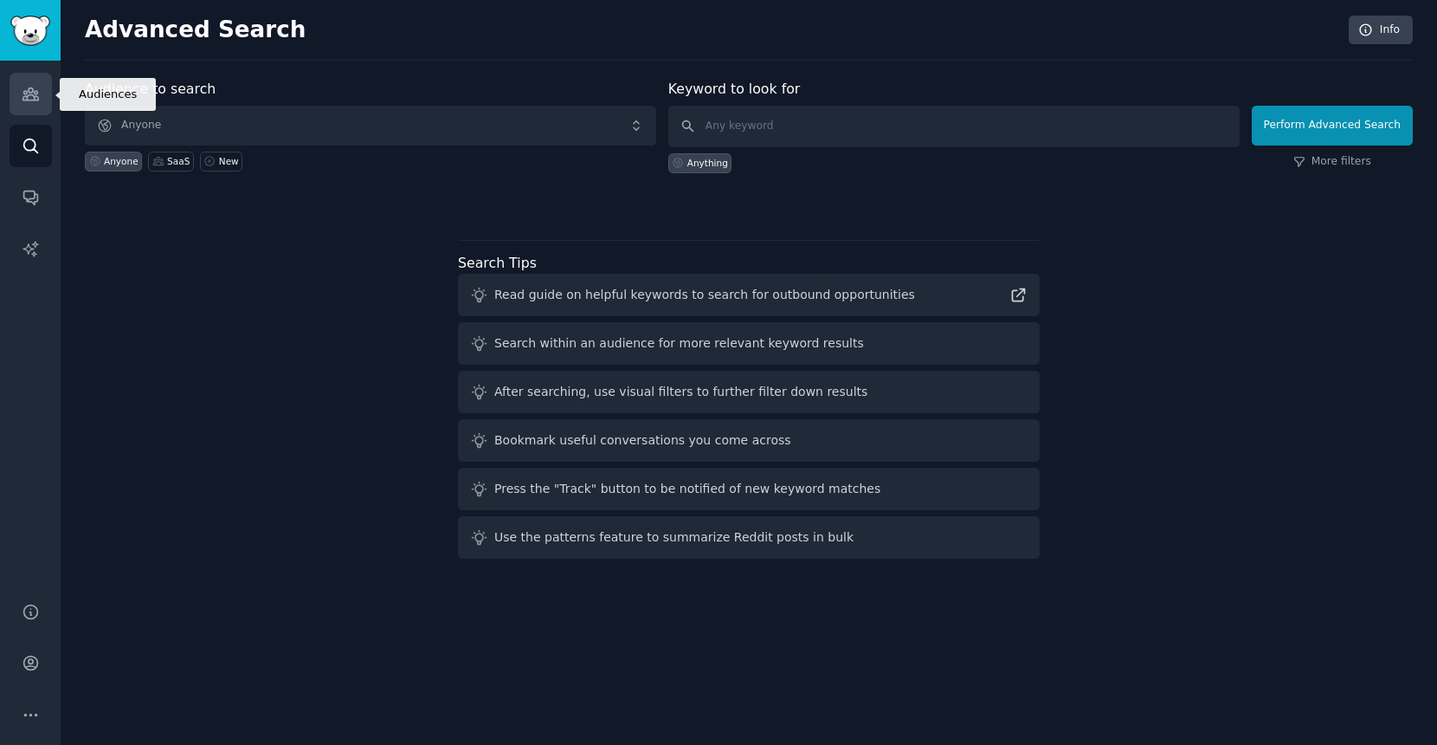
click at [25, 99] on icon "Sidebar" at bounding box center [31, 94] width 18 height 18
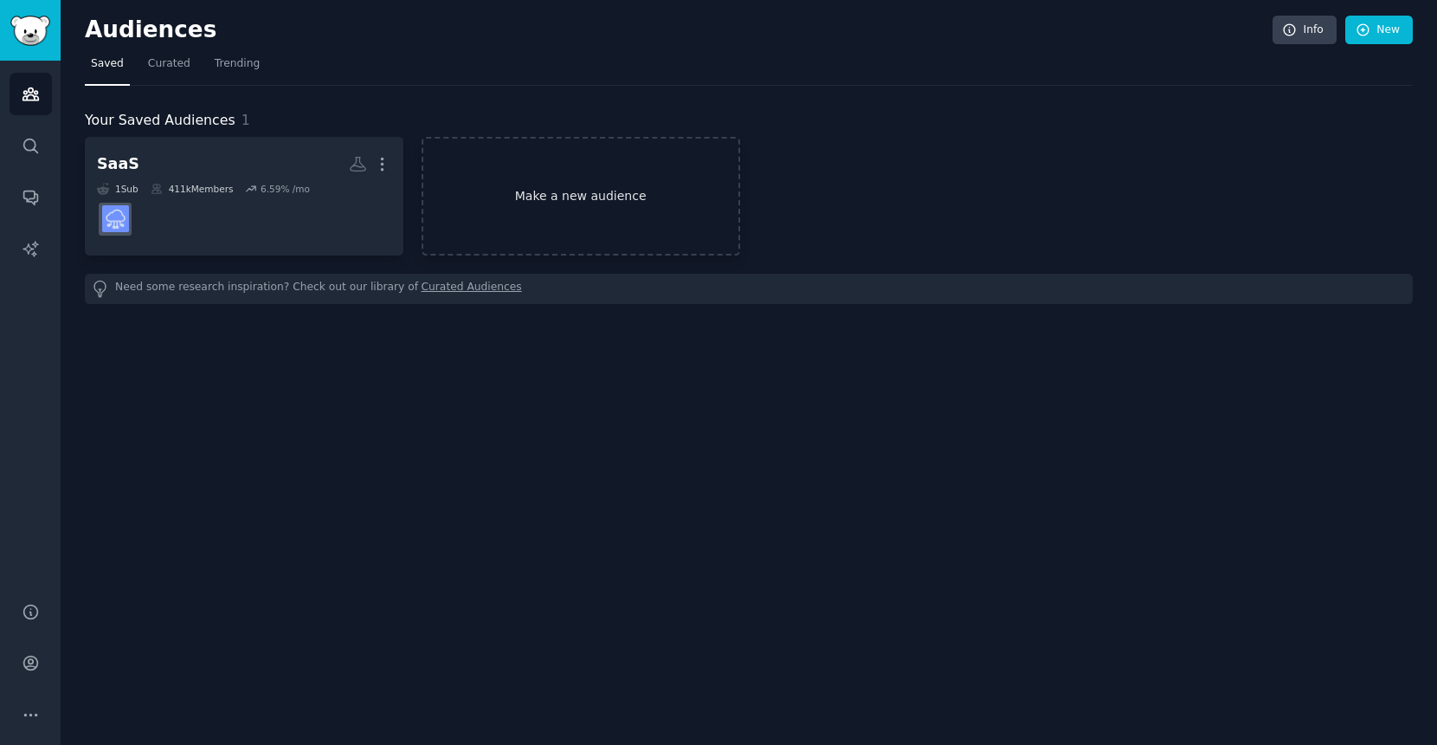
click at [586, 182] on link "Make a new audience" at bounding box center [581, 196] width 319 height 119
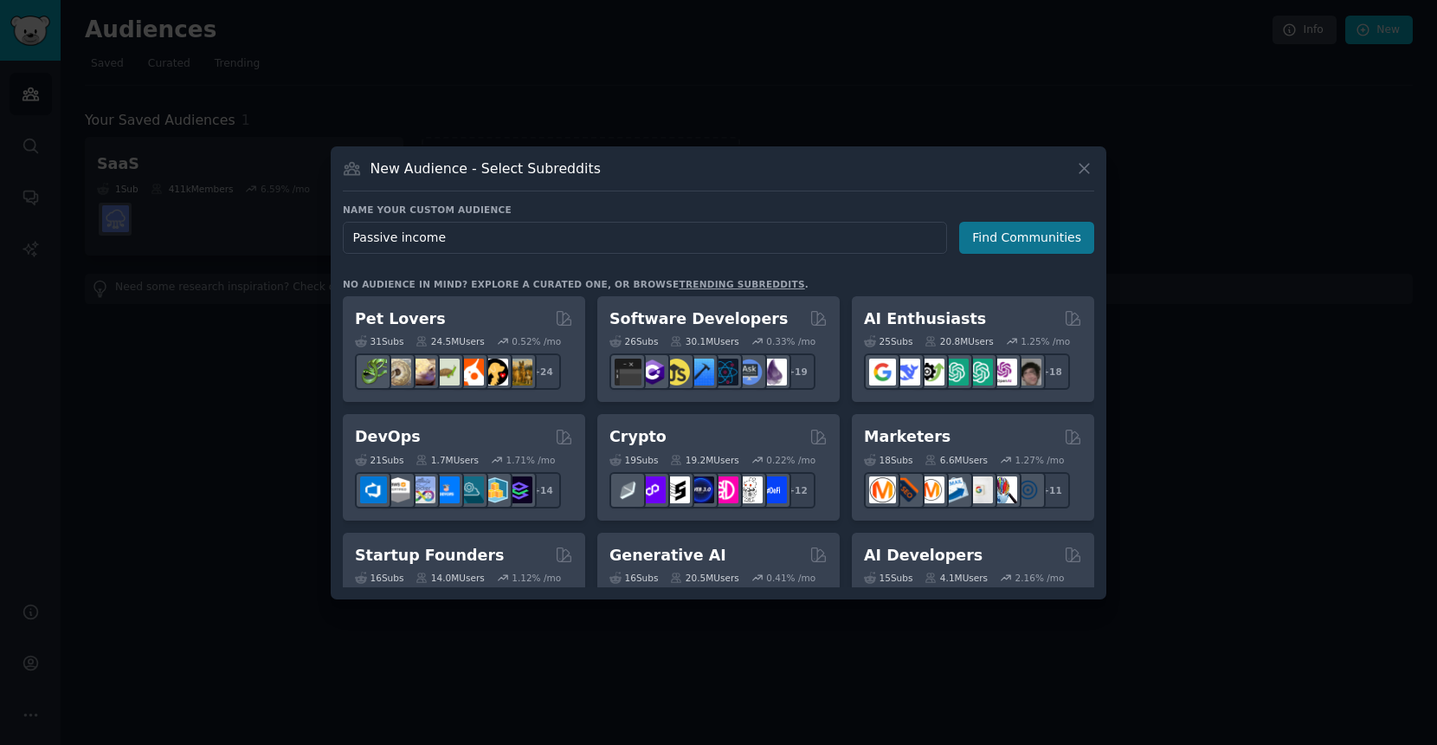
type input "Passive income"
click at [1035, 225] on button "Find Communities" at bounding box center [1026, 238] width 135 height 32
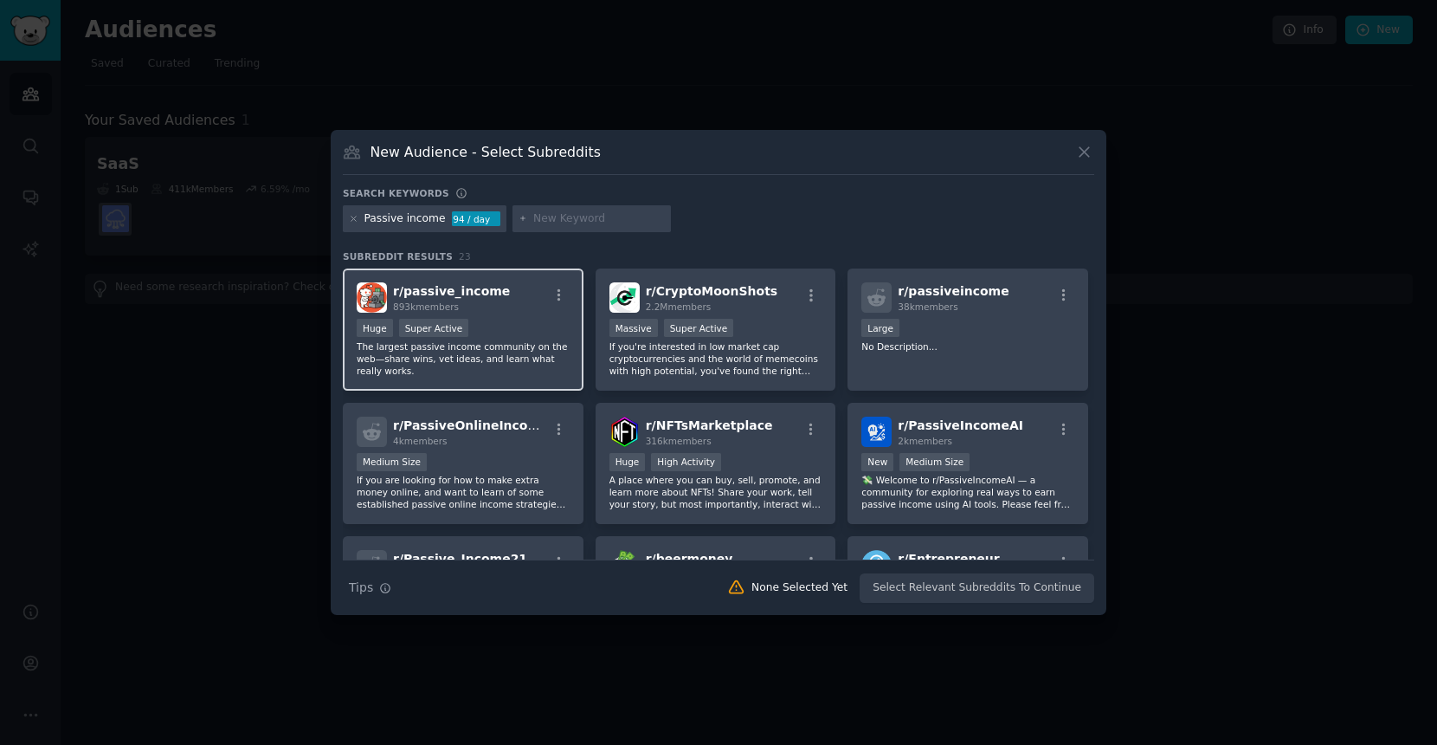
click at [490, 287] on span "r/ passive_income" at bounding box center [451, 291] width 117 height 14
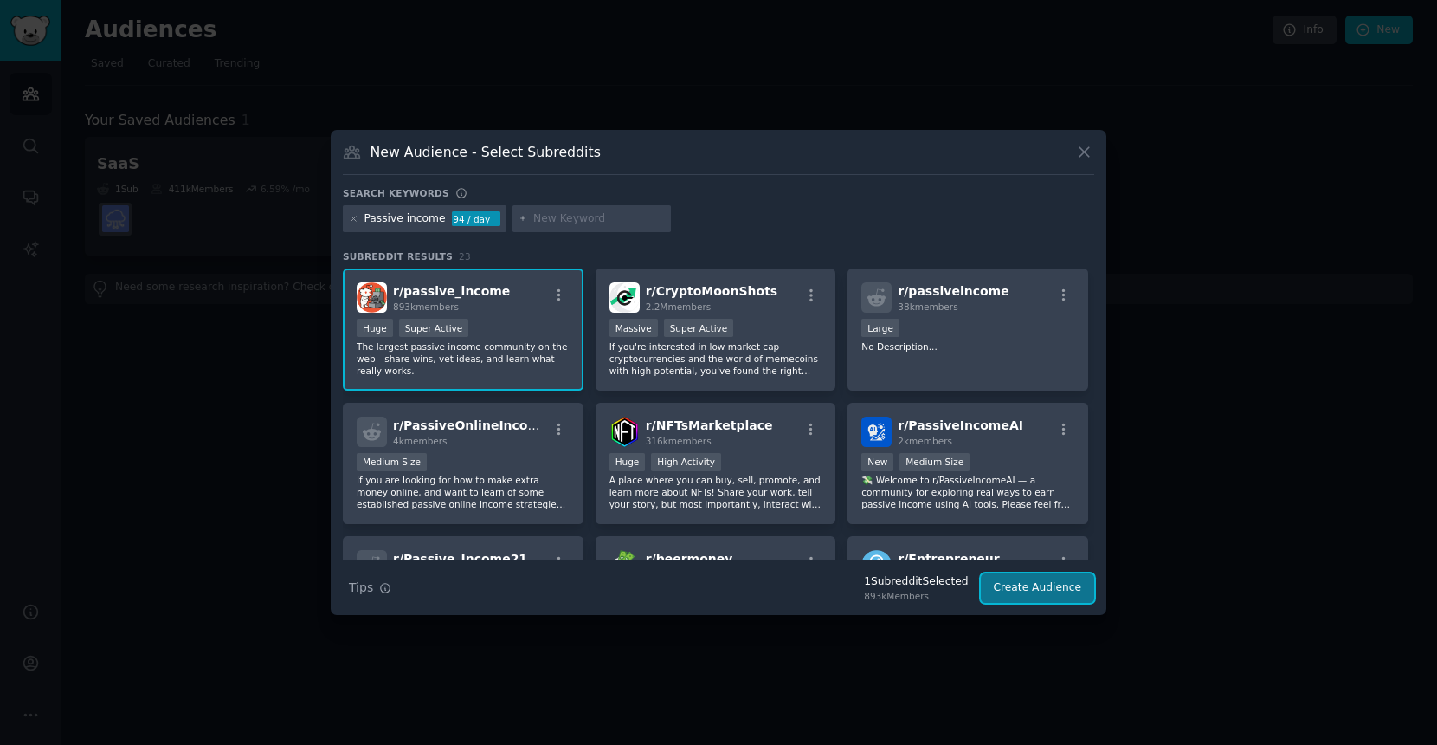
click at [1044, 585] on button "Create Audience" at bounding box center [1038, 587] width 114 height 29
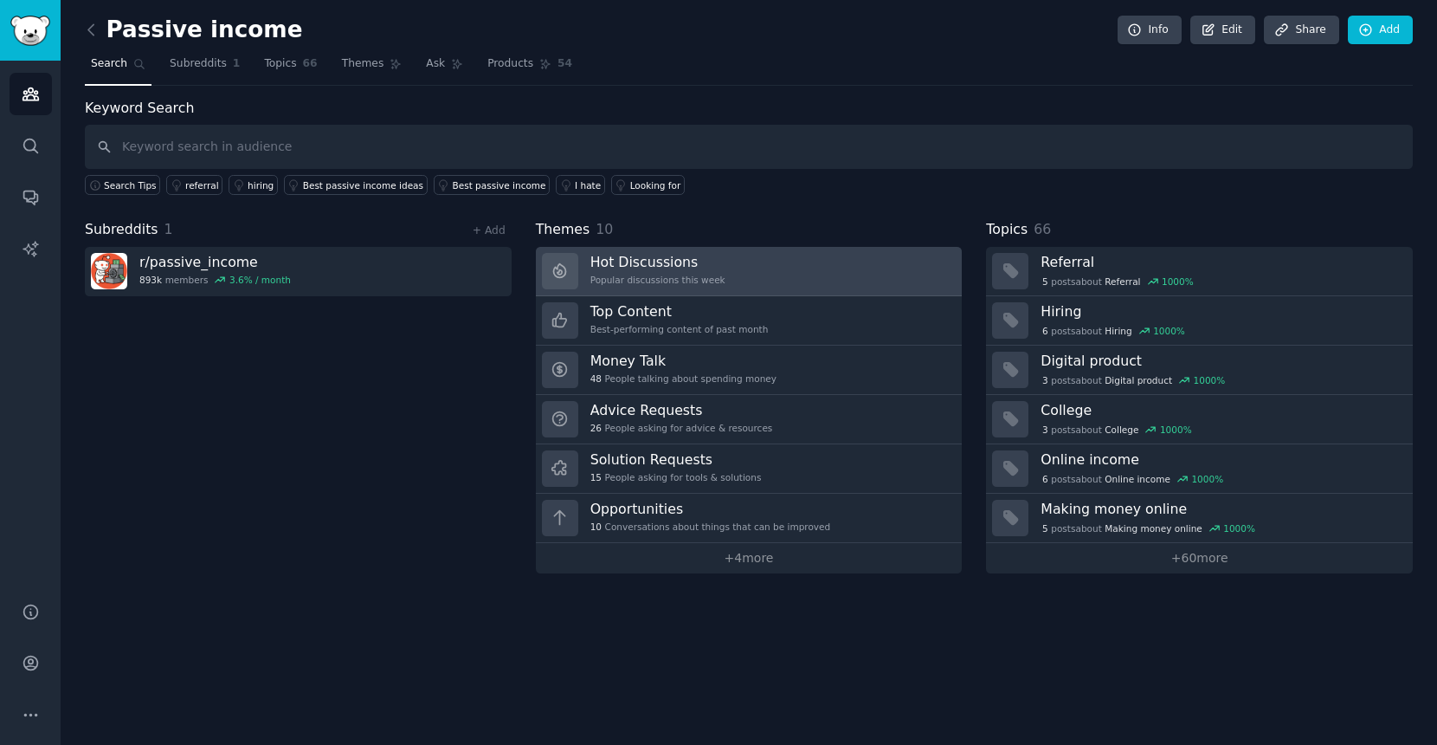
click at [672, 254] on h3 "Hot Discussions" at bounding box center [657, 262] width 135 height 18
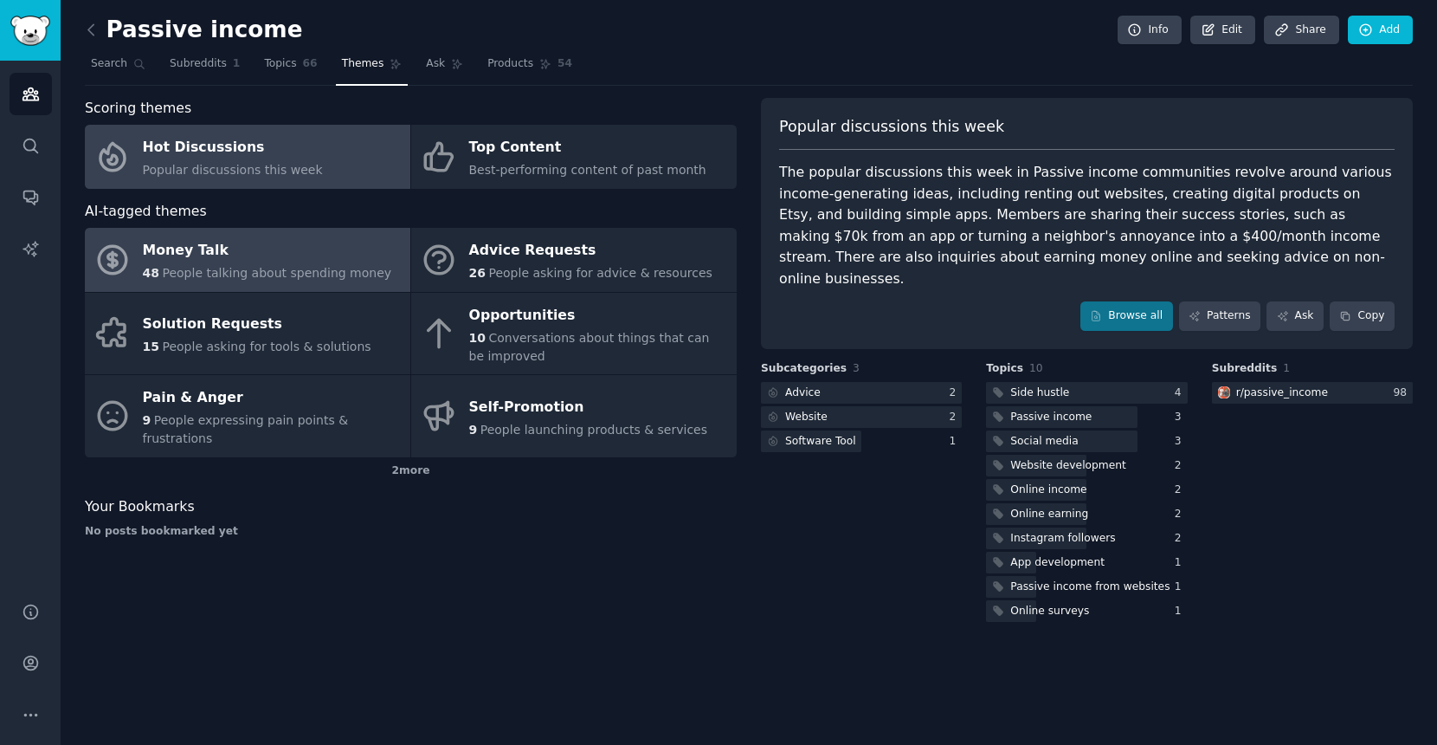
click at [250, 280] on div "48 People talking about spending money" at bounding box center [267, 273] width 249 height 18
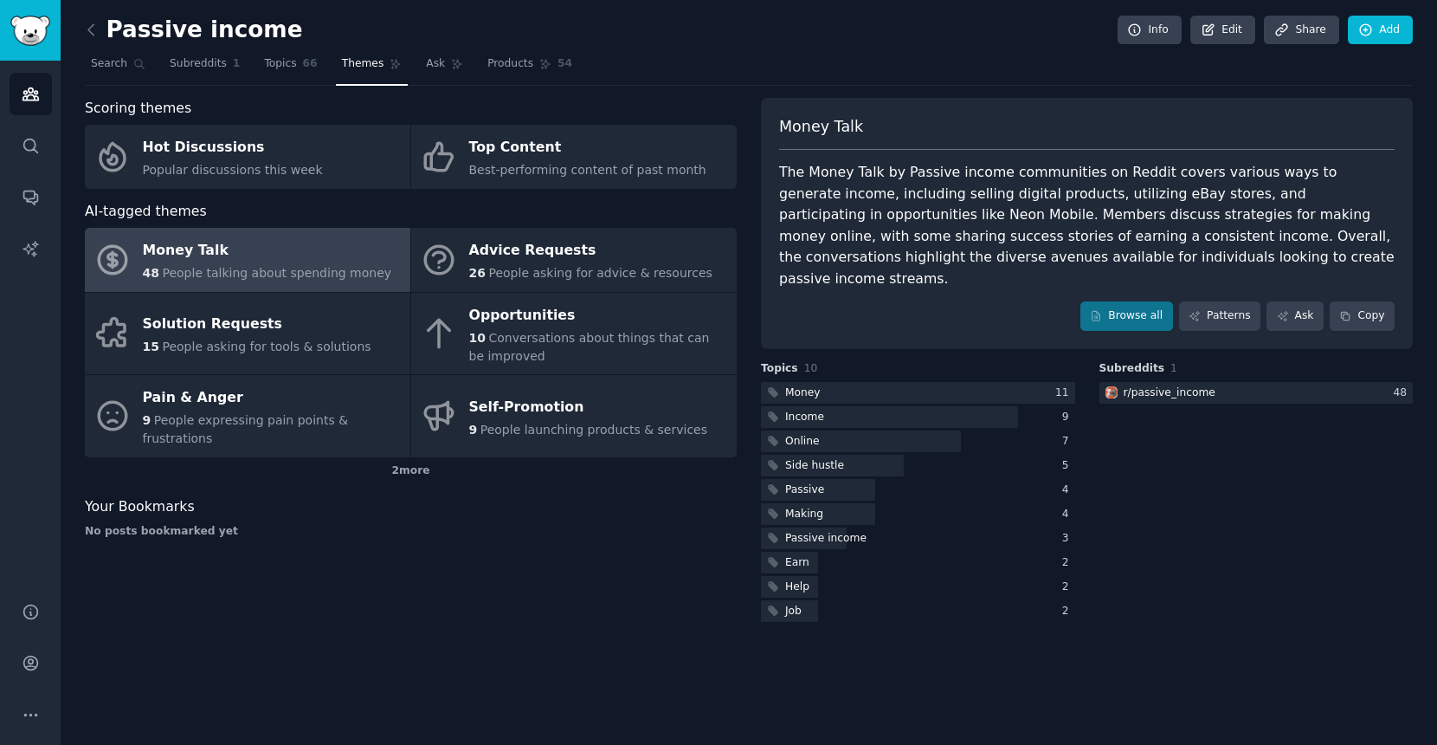
click at [527, 538] on div "Scoring themes Hot Discussions Popular discussions this week Top Content Best-p…" at bounding box center [411, 361] width 652 height 527
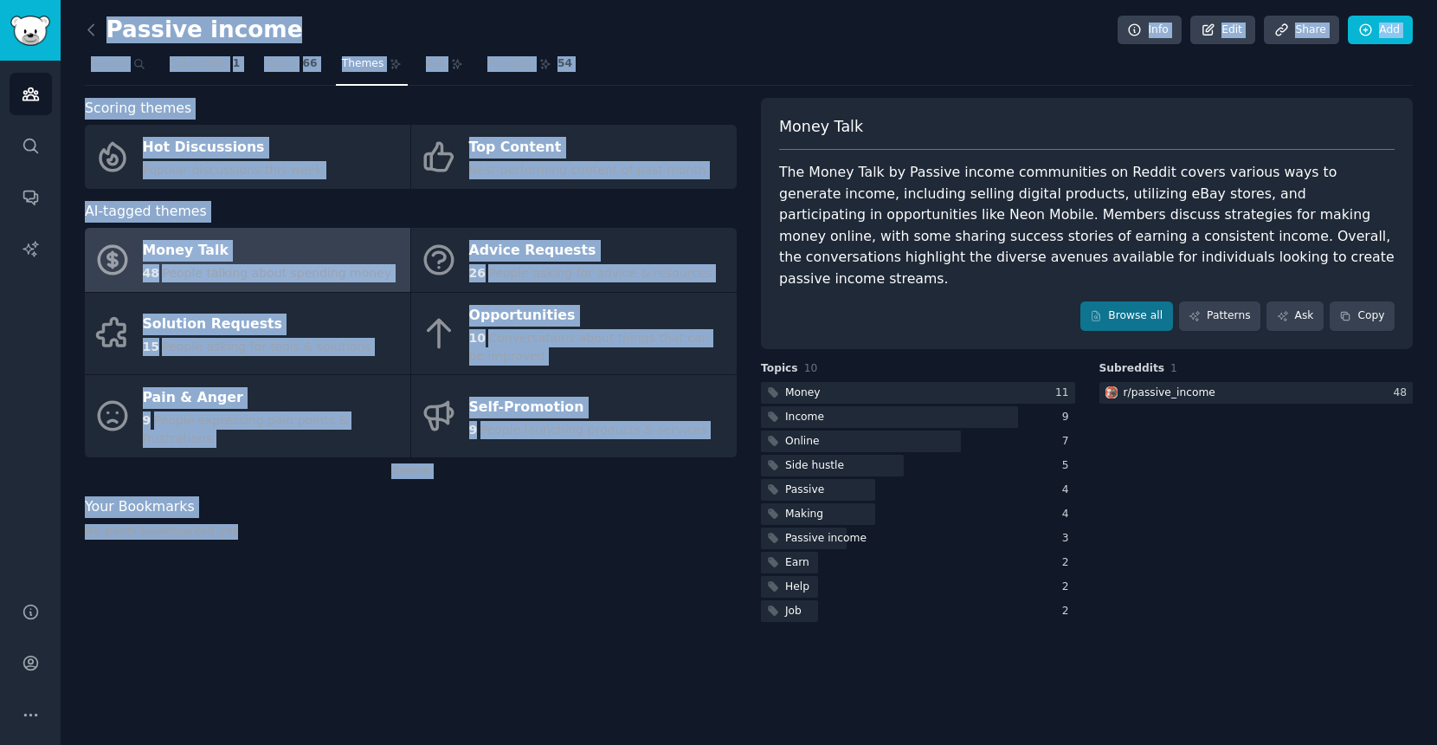
drag, startPoint x: 527, startPoint y: 543, endPoint x: 488, endPoint y: -26, distance: 570.1
click at [488, 0] on html "Audiences Search Conversations AI Reports Help Account More Passive income Info…" at bounding box center [718, 372] width 1437 height 745
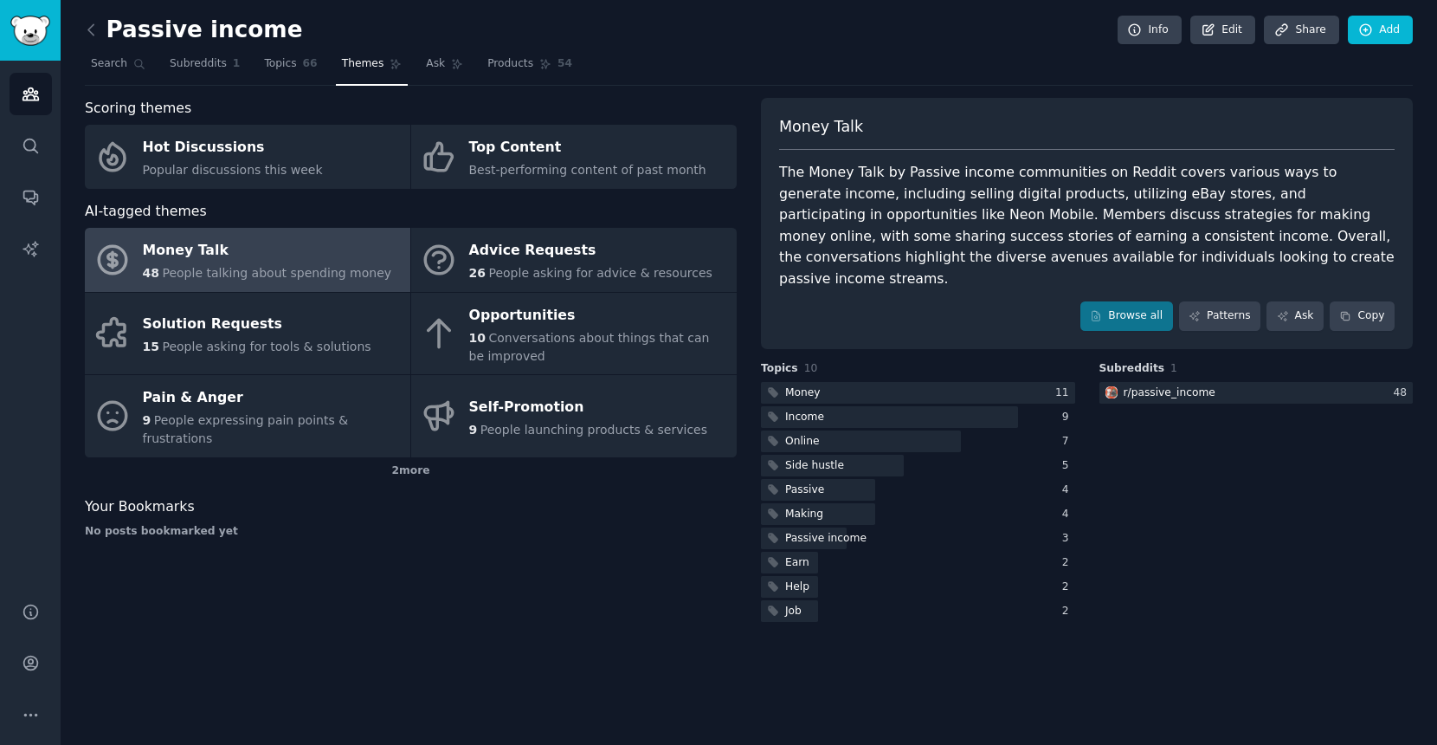
click at [498, 9] on div "Passive income Info Edit Share Add Search Subreddits 1 Topics 66 Themes Ask Pro…" at bounding box center [749, 372] width 1377 height 745
click at [683, 31] on div "Passive income Info Edit Share Add" at bounding box center [749, 33] width 1328 height 35
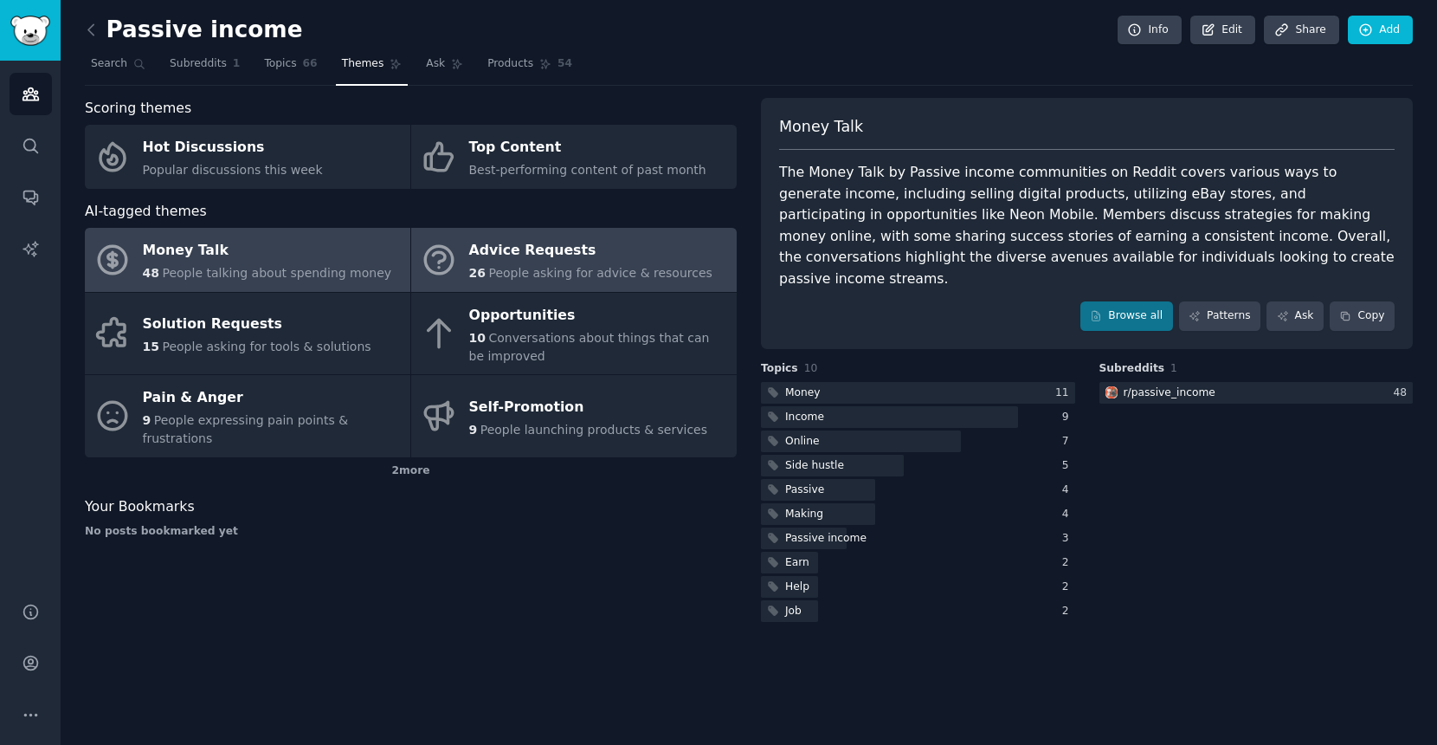
click at [585, 256] on div "Advice Requests" at bounding box center [590, 251] width 243 height 28
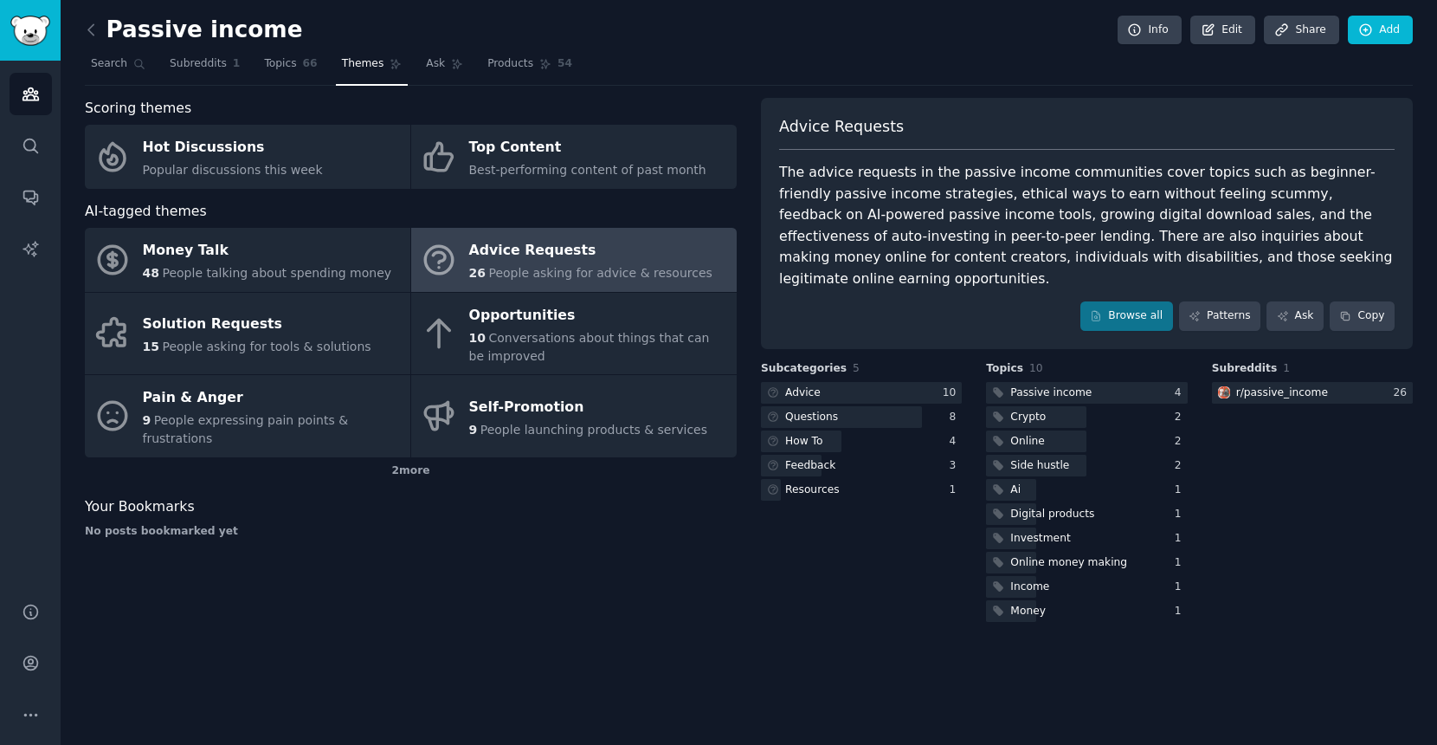
click at [885, 70] on nav "Search Subreddits 1 Topics 66 Themes Ask Products 54" at bounding box center [749, 67] width 1328 height 35
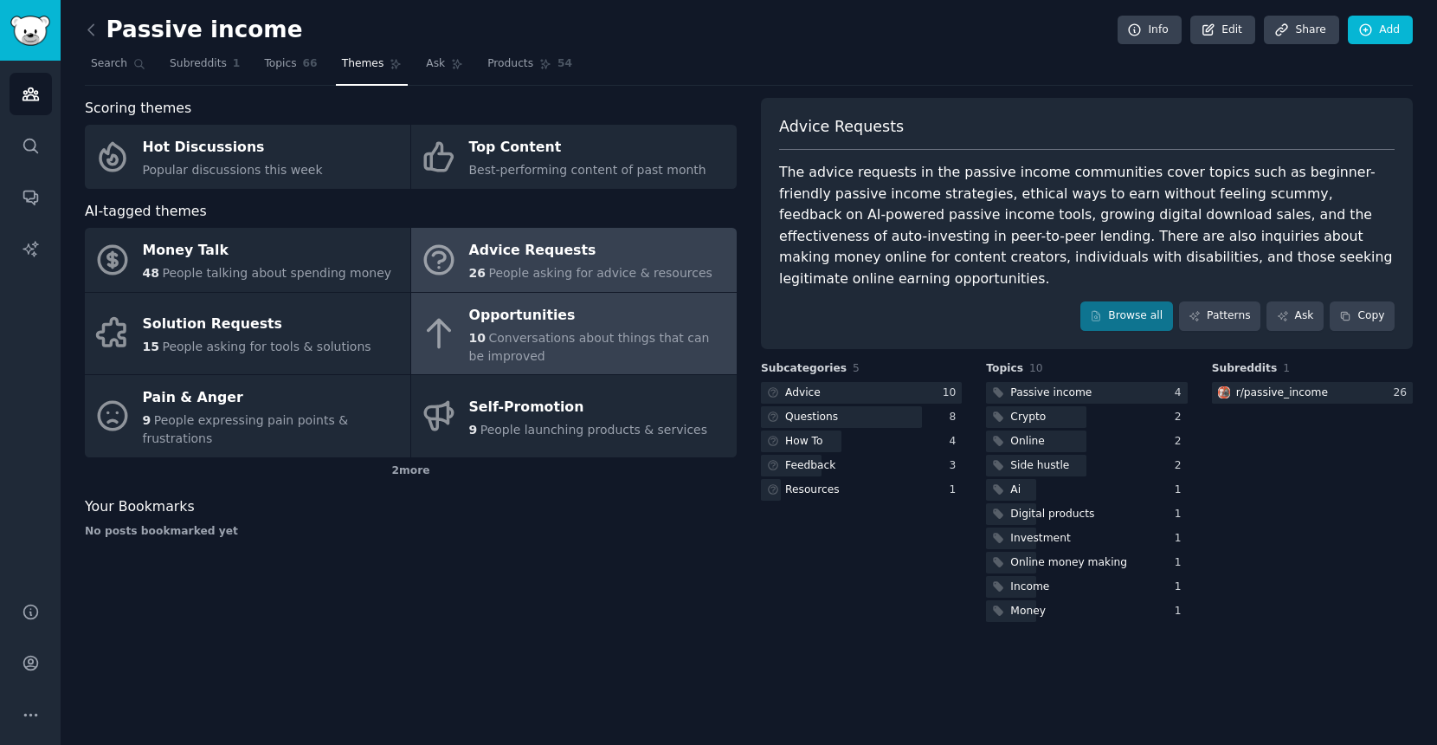
click at [466, 326] on link "Opportunities 10 Conversations about things that can be improved" at bounding box center [574, 334] width 326 height 82
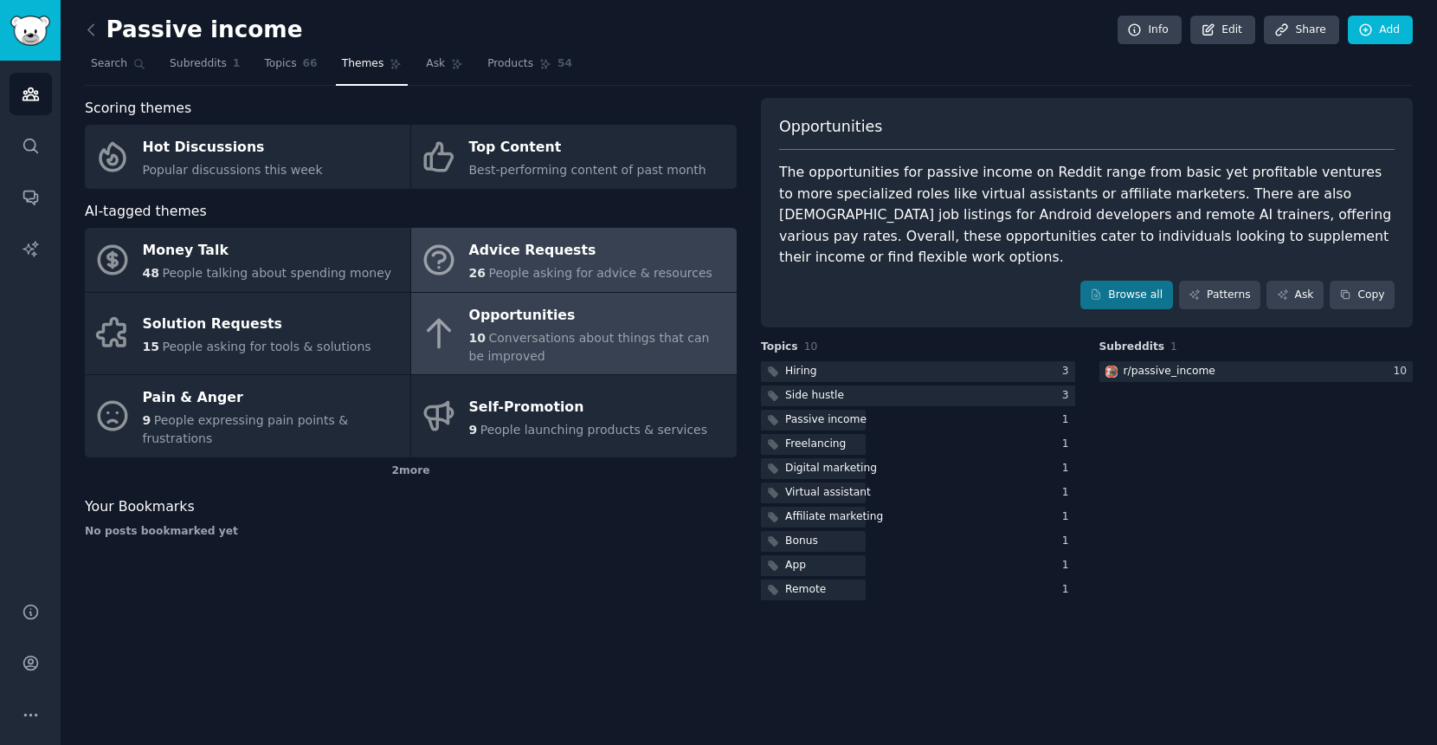
click at [501, 265] on div "26 People asking for advice & resources" at bounding box center [590, 273] width 243 height 18
